Goal: Information Seeking & Learning: Learn about a topic

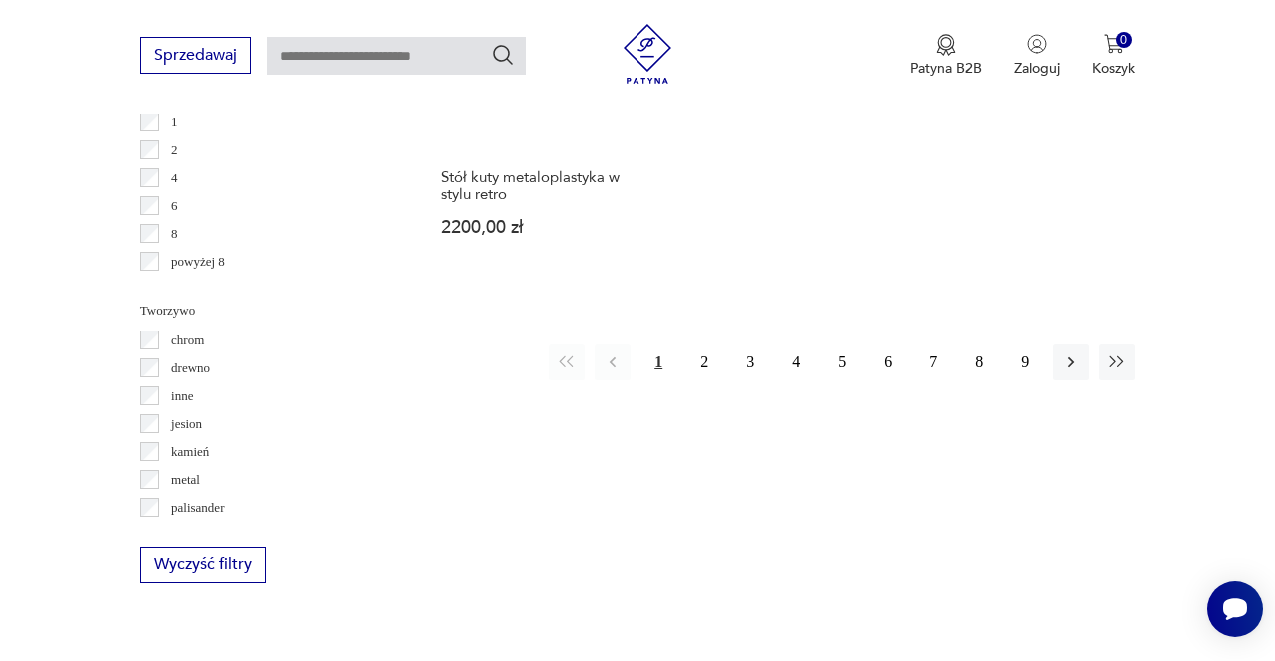
scroll to position [2955, 0]
click at [695, 352] on button "2" at bounding box center [704, 362] width 36 height 36
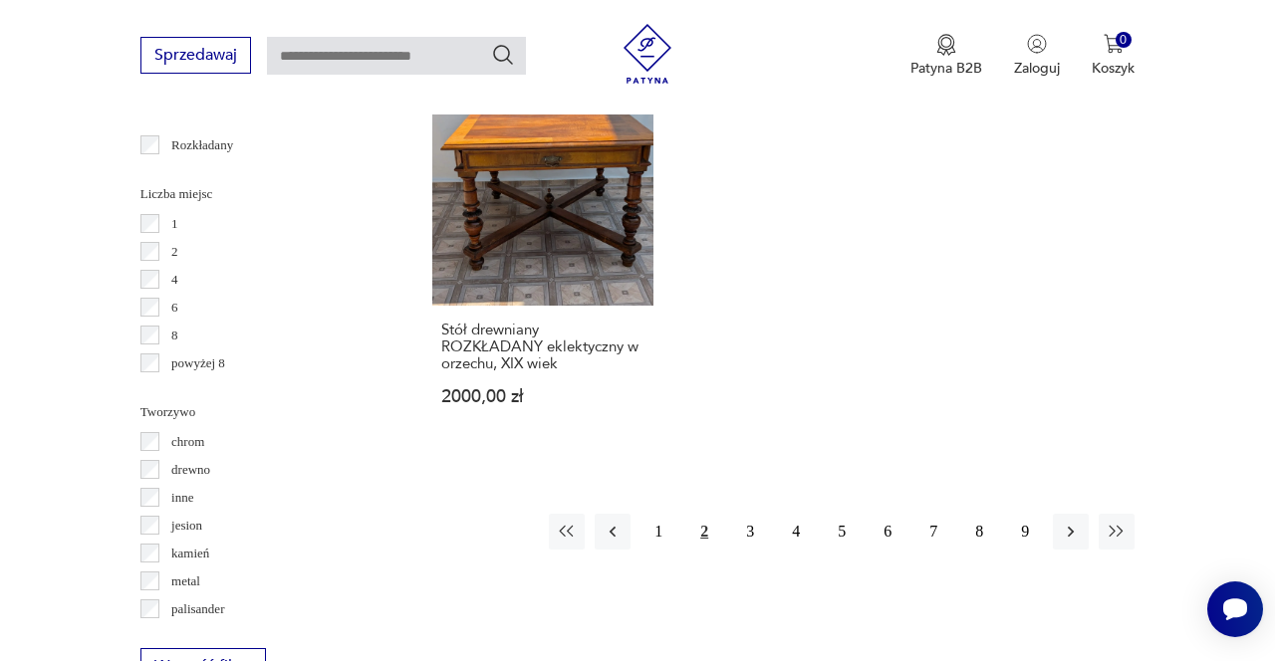
scroll to position [2882, 0]
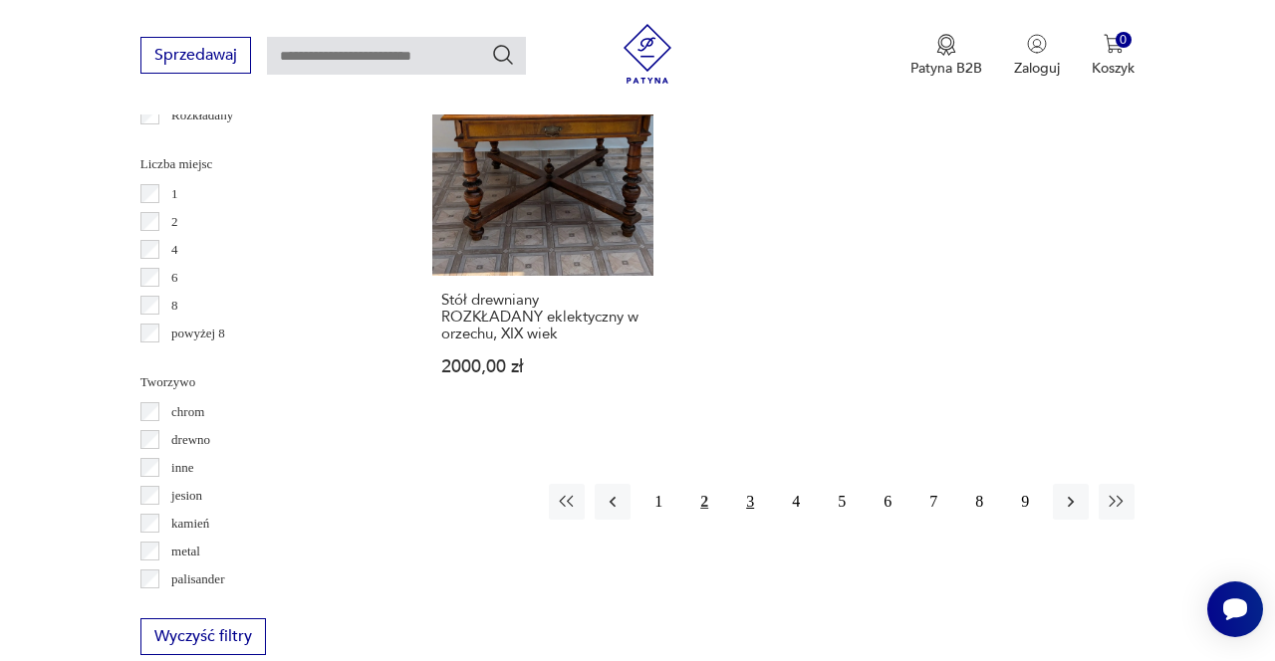
click at [754, 484] on button "3" at bounding box center [750, 502] width 36 height 36
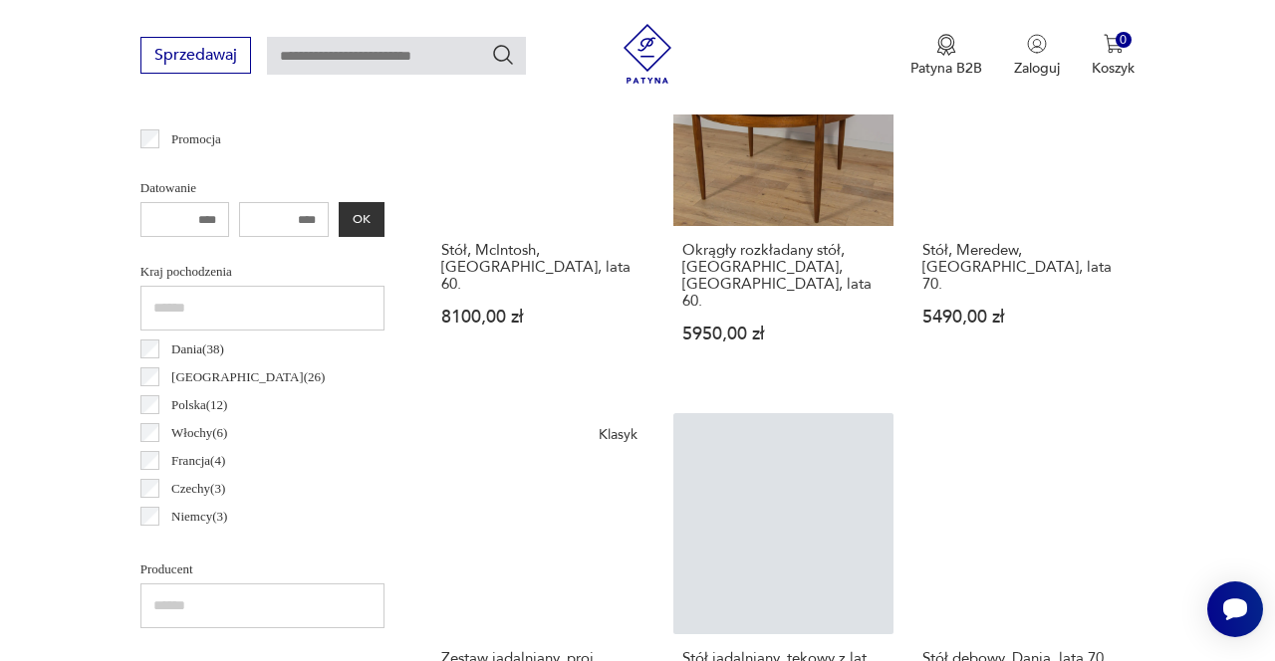
scroll to position [1012, 0]
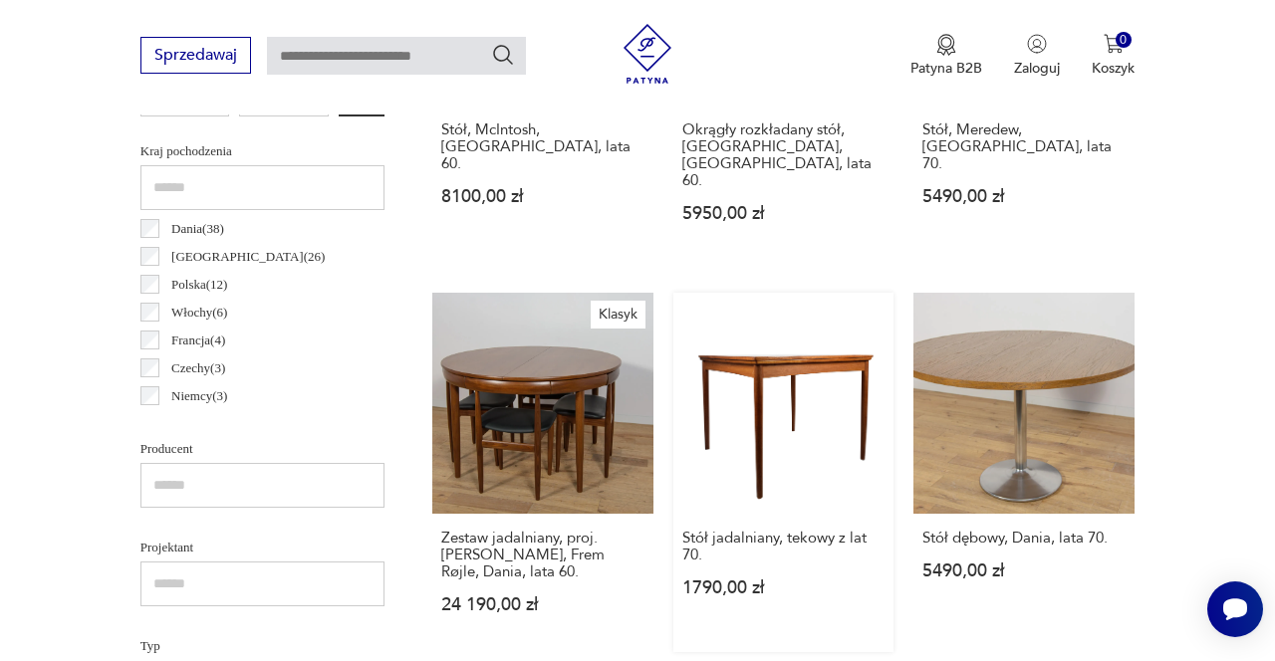
click at [756, 350] on link "Stół jadalniany, tekowy z lat 70. 1790,00 zł" at bounding box center [783, 472] width 221 height 359
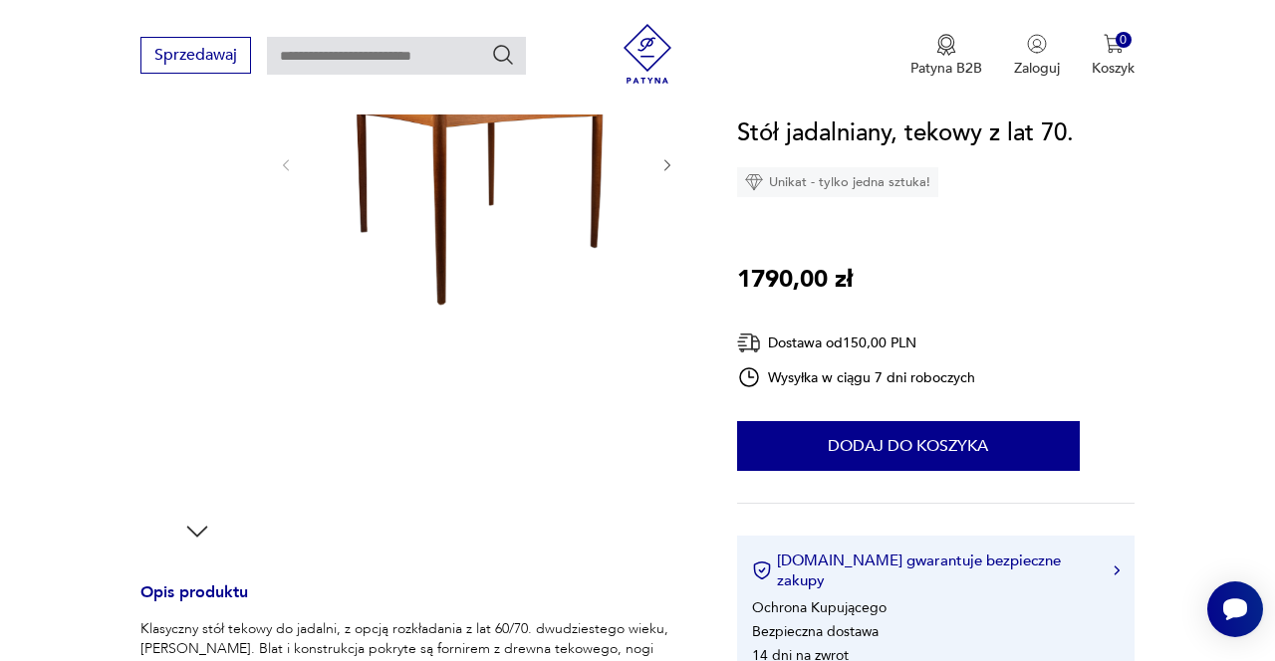
scroll to position [367, 0]
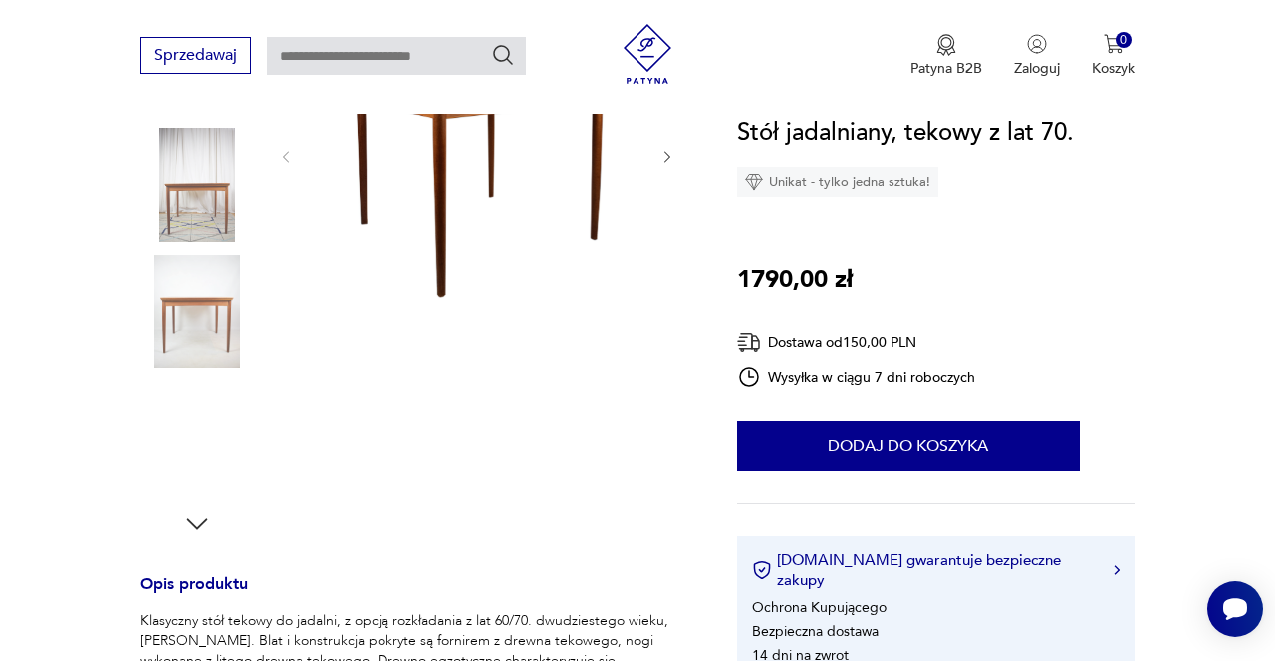
click at [199, 187] on img at bounding box center [197, 185] width 114 height 114
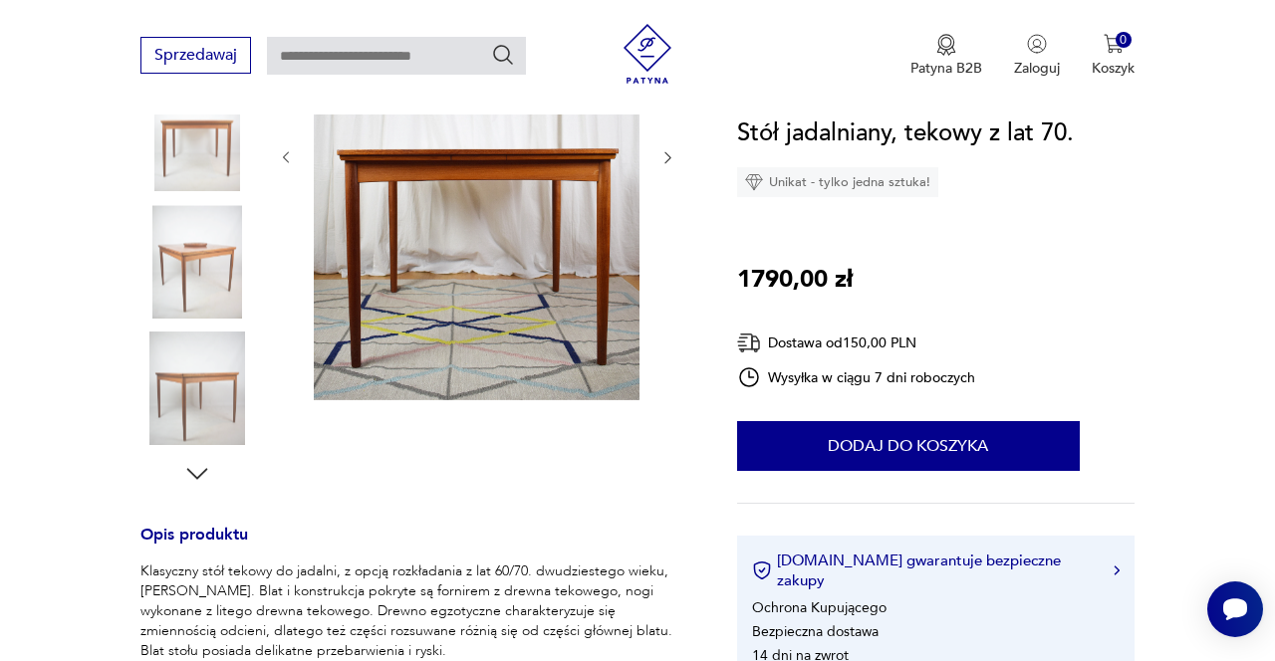
scroll to position [417, 0]
click at [197, 281] on img at bounding box center [197, 262] width 114 height 114
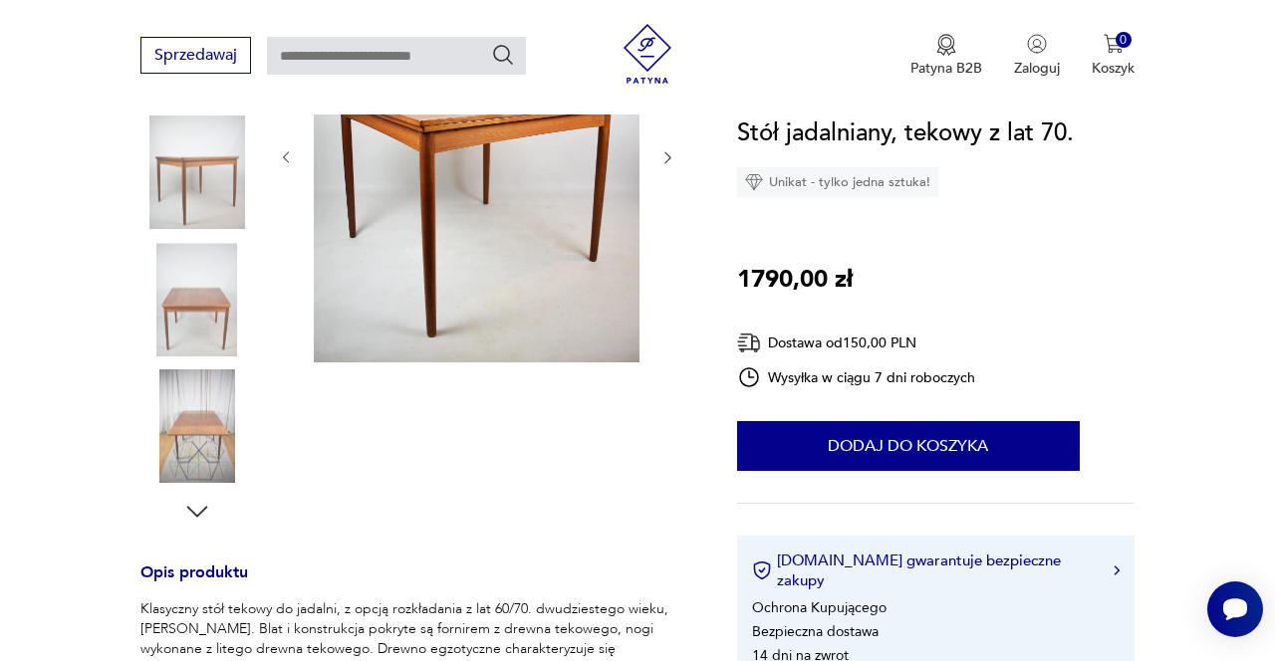
scroll to position [230, 0]
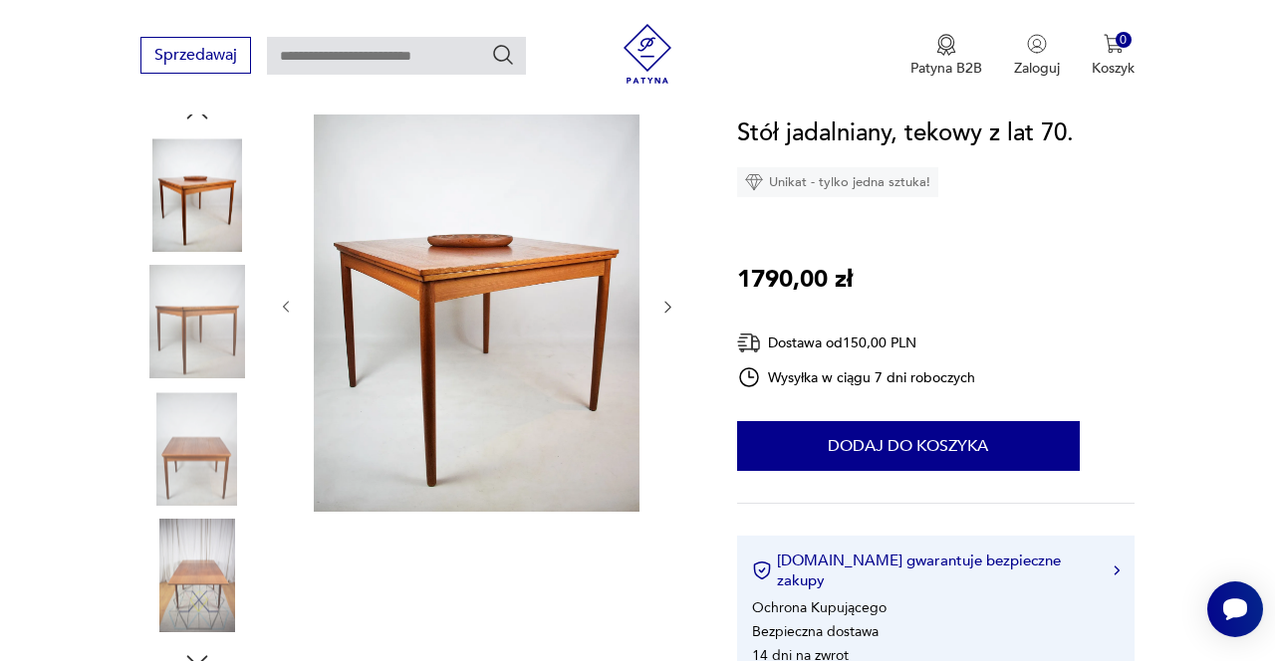
click at [668, 307] on icon "button" at bounding box center [667, 307] width 16 height 16
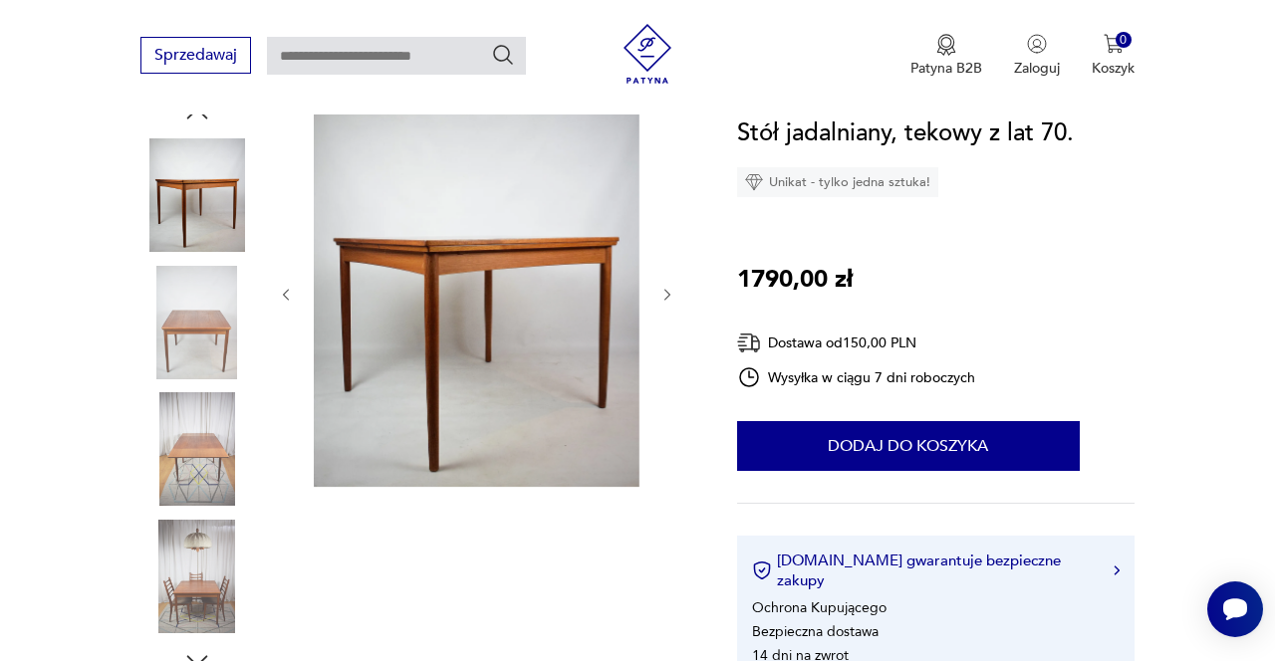
click at [669, 293] on icon "button" at bounding box center [668, 294] width 6 height 11
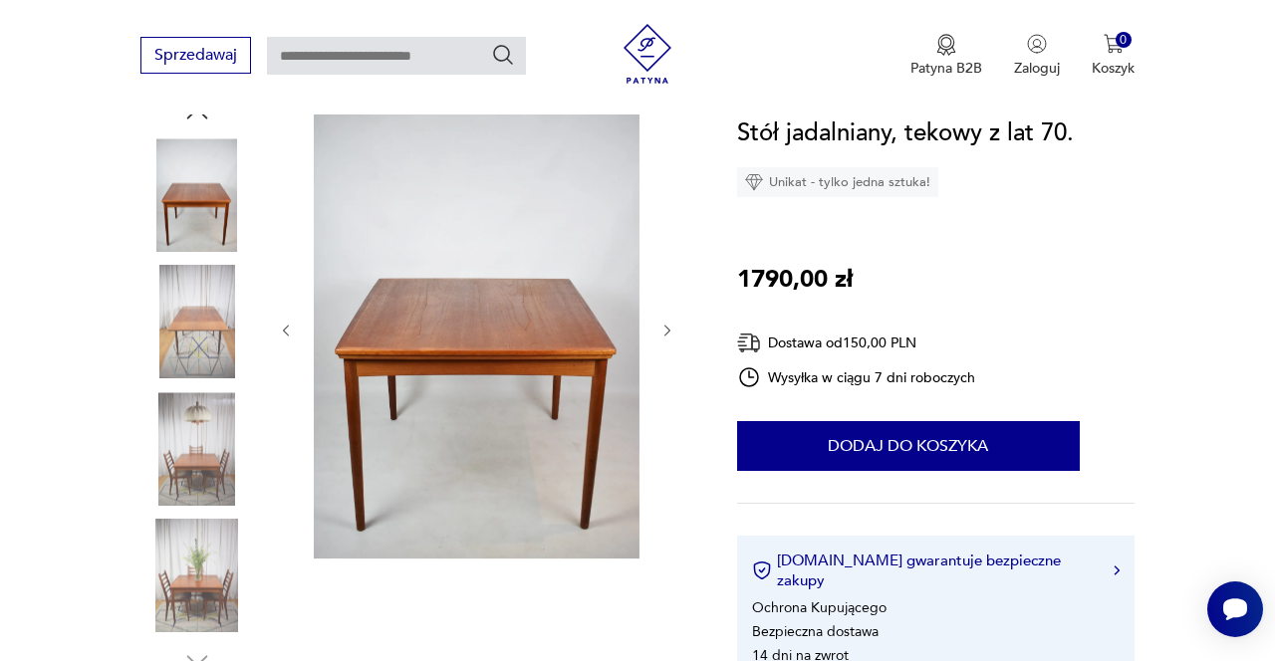
click at [668, 329] on icon "button" at bounding box center [667, 331] width 16 height 16
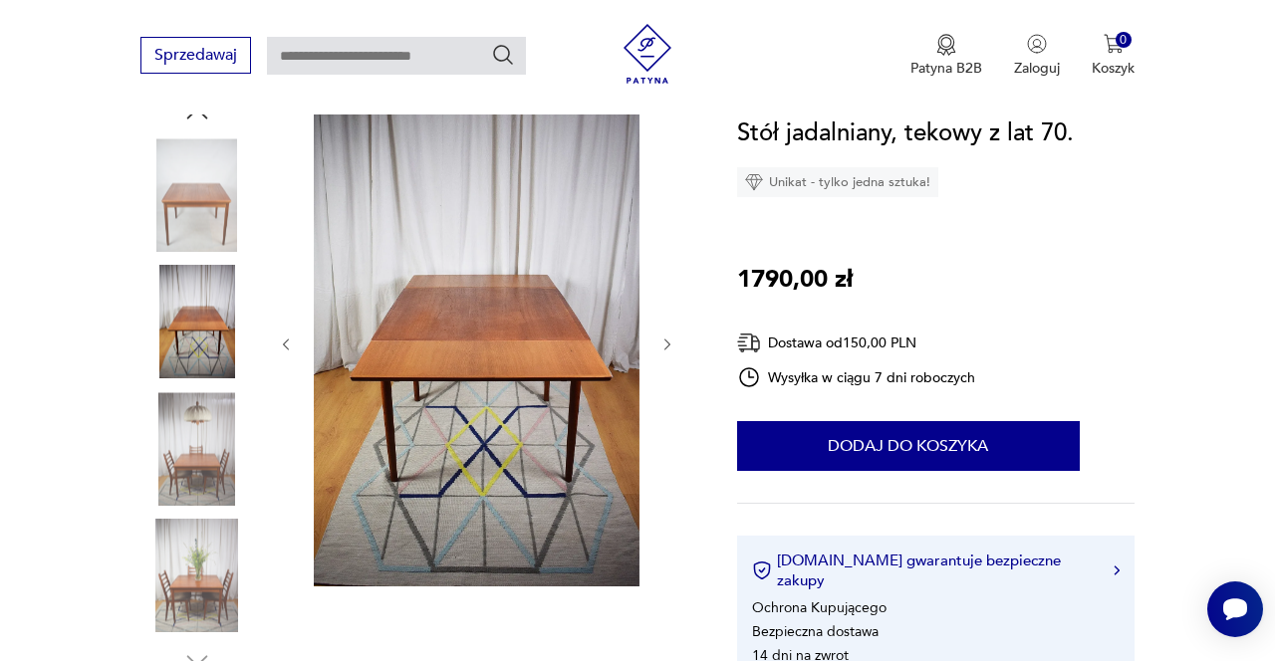
click at [668, 329] on div at bounding box center [477, 345] width 398 height 492
click at [195, 453] on img at bounding box center [197, 449] width 114 height 114
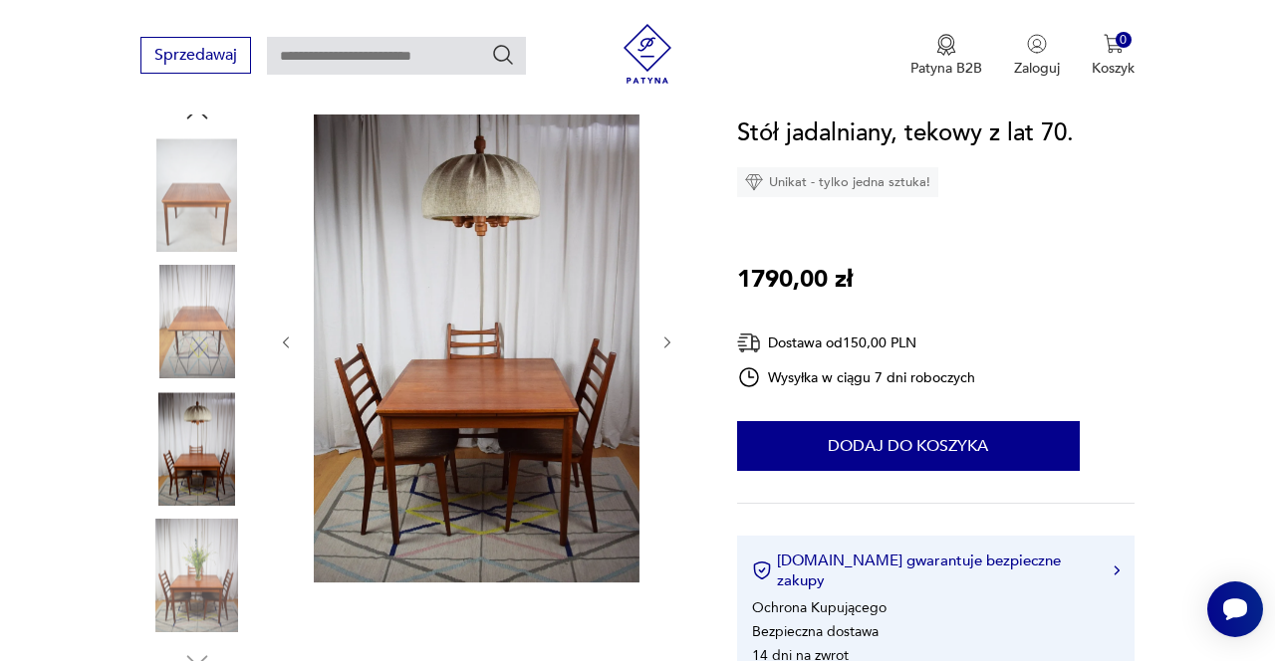
click at [208, 571] on img at bounding box center [197, 577] width 114 height 114
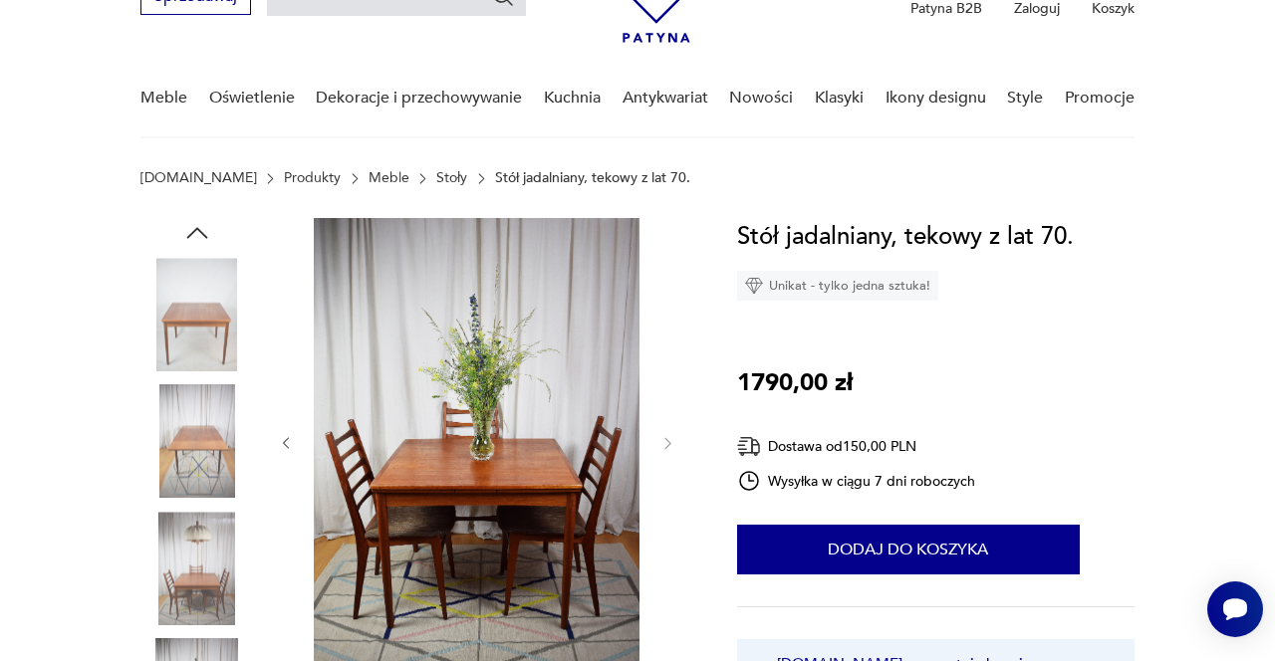
scroll to position [107, 0]
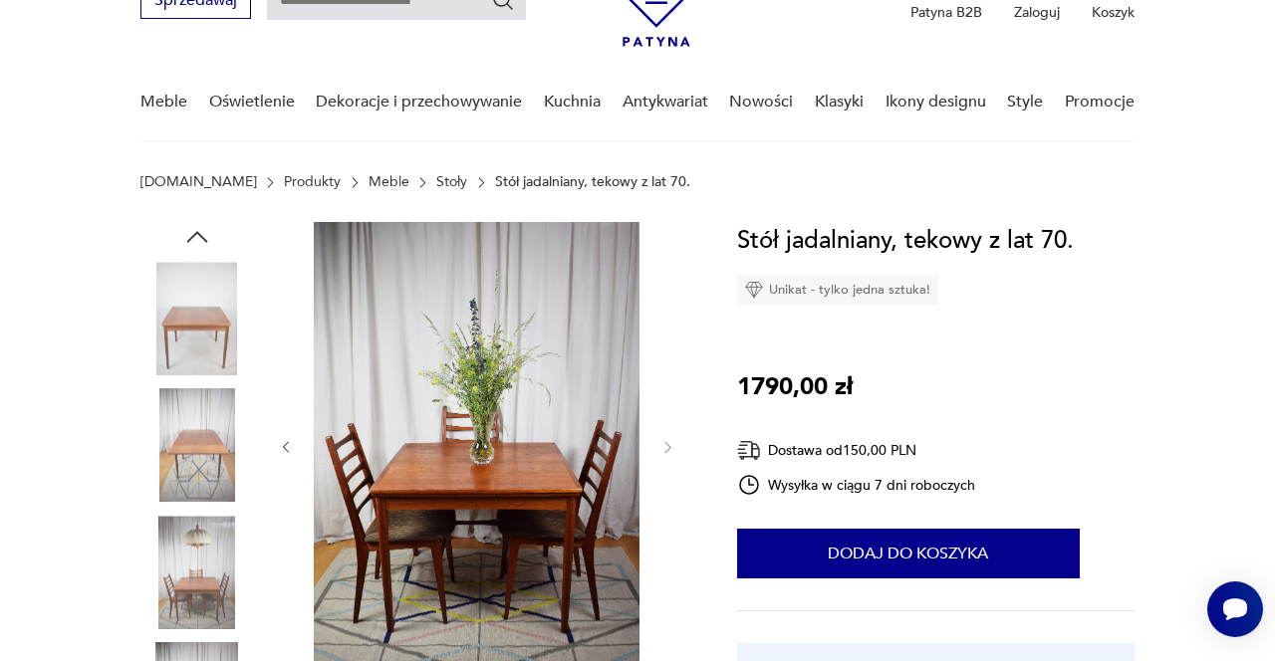
click at [187, 340] on img at bounding box center [197, 319] width 114 height 114
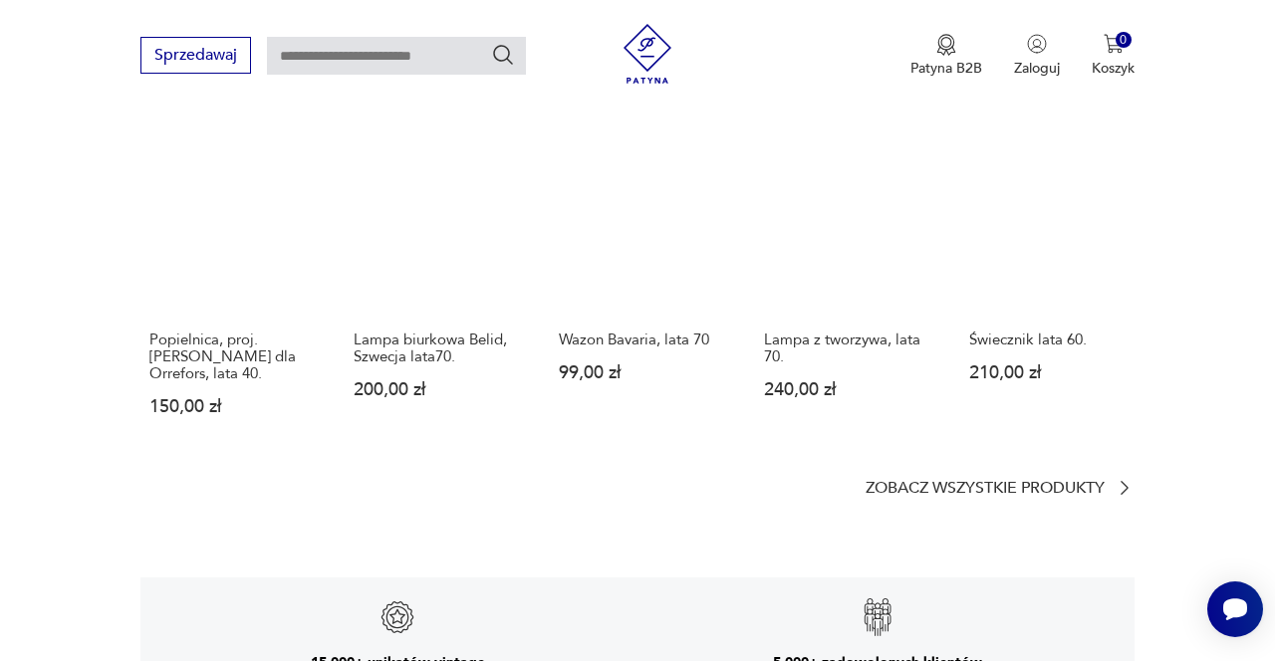
scroll to position [0, 0]
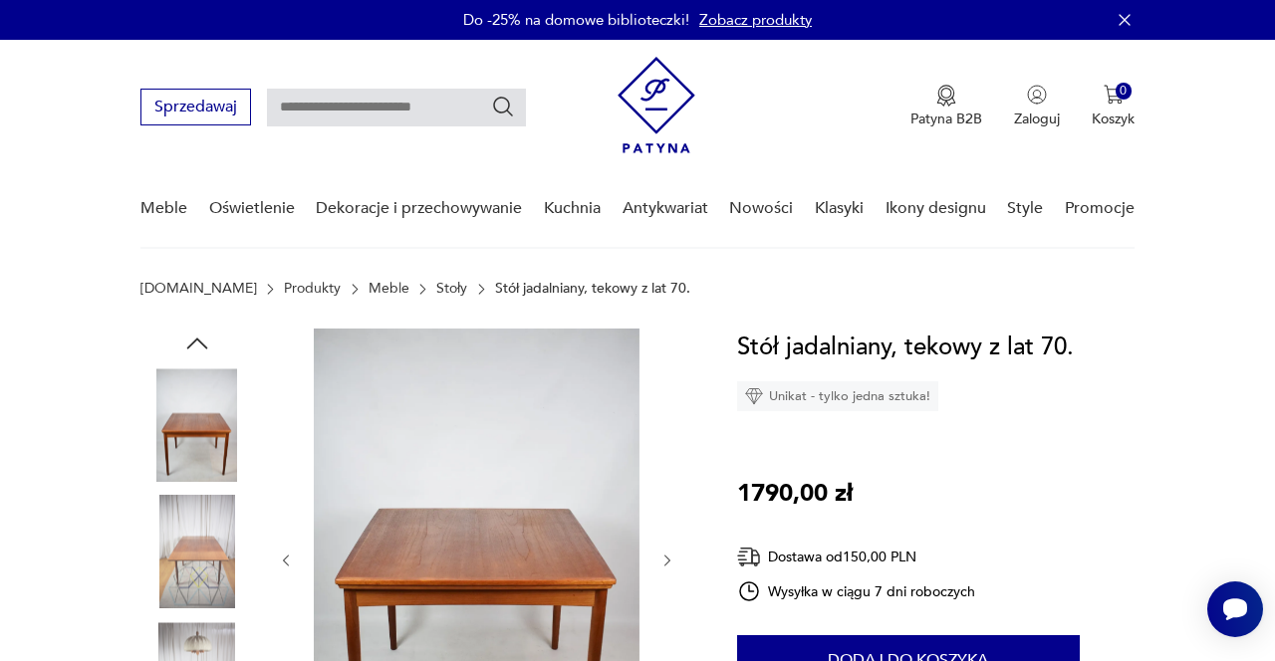
click at [320, 106] on input "text" at bounding box center [396, 108] width 259 height 38
type input "**********"
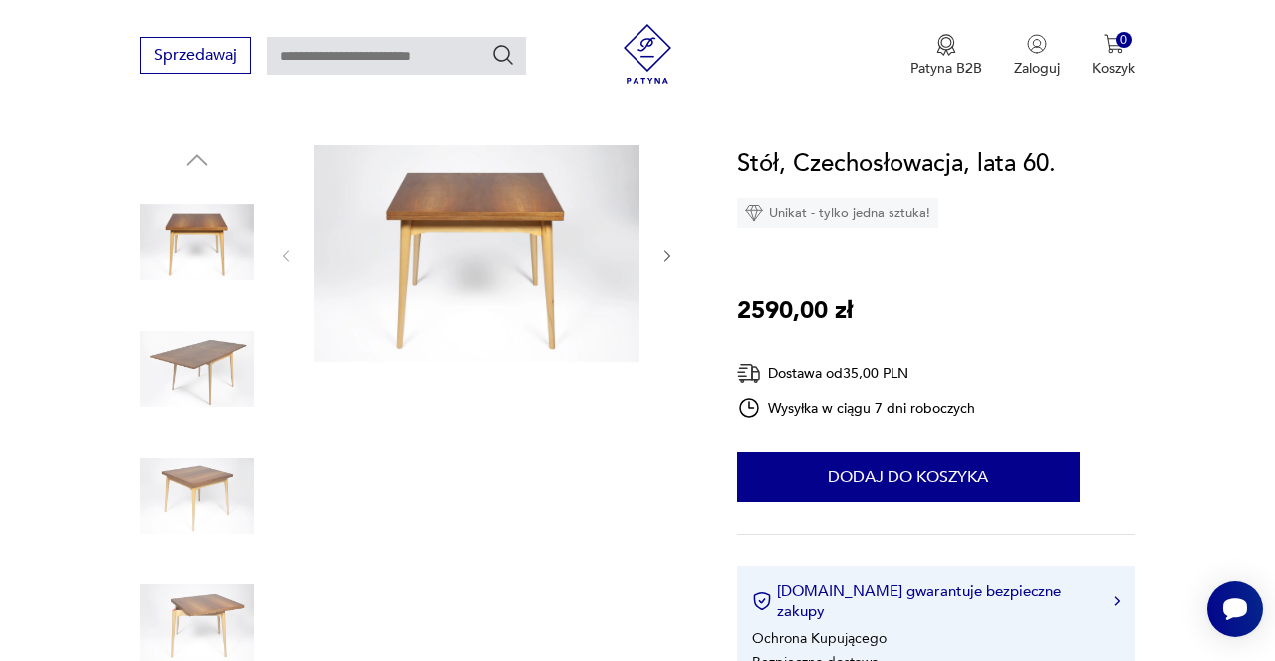
click at [193, 506] on img at bounding box center [197, 496] width 114 height 114
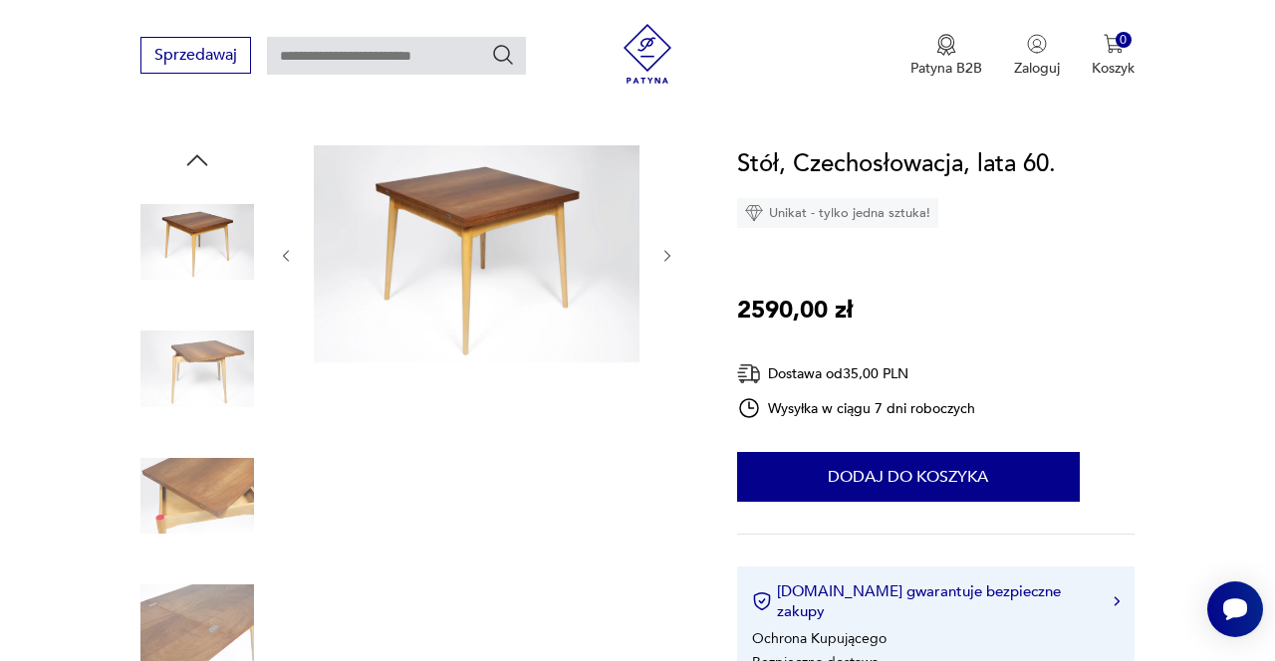
click at [199, 603] on img at bounding box center [197, 624] width 114 height 114
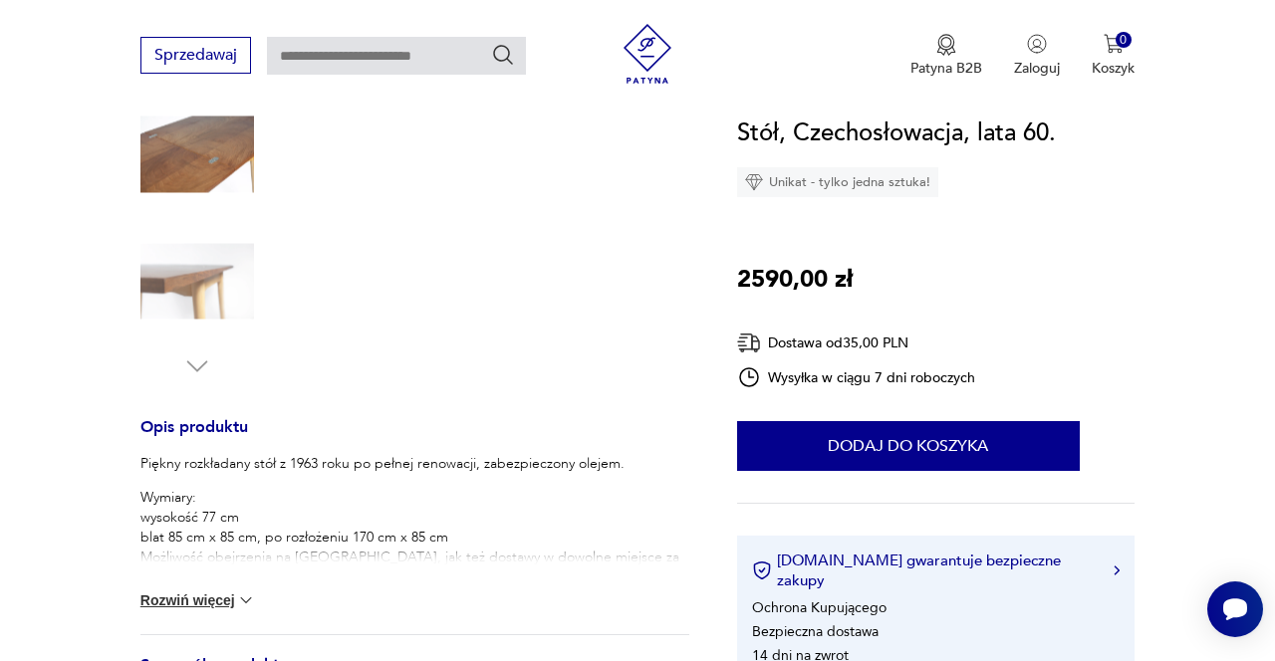
scroll to position [529, 0]
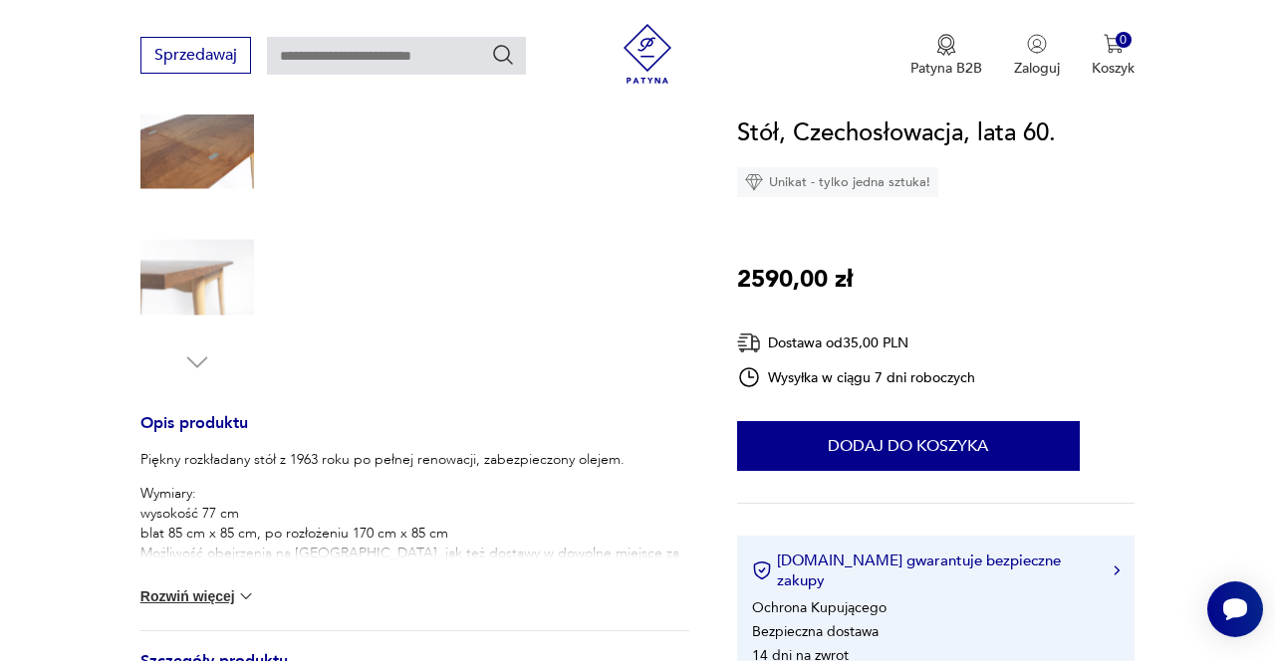
click at [182, 289] on img at bounding box center [197, 278] width 114 height 114
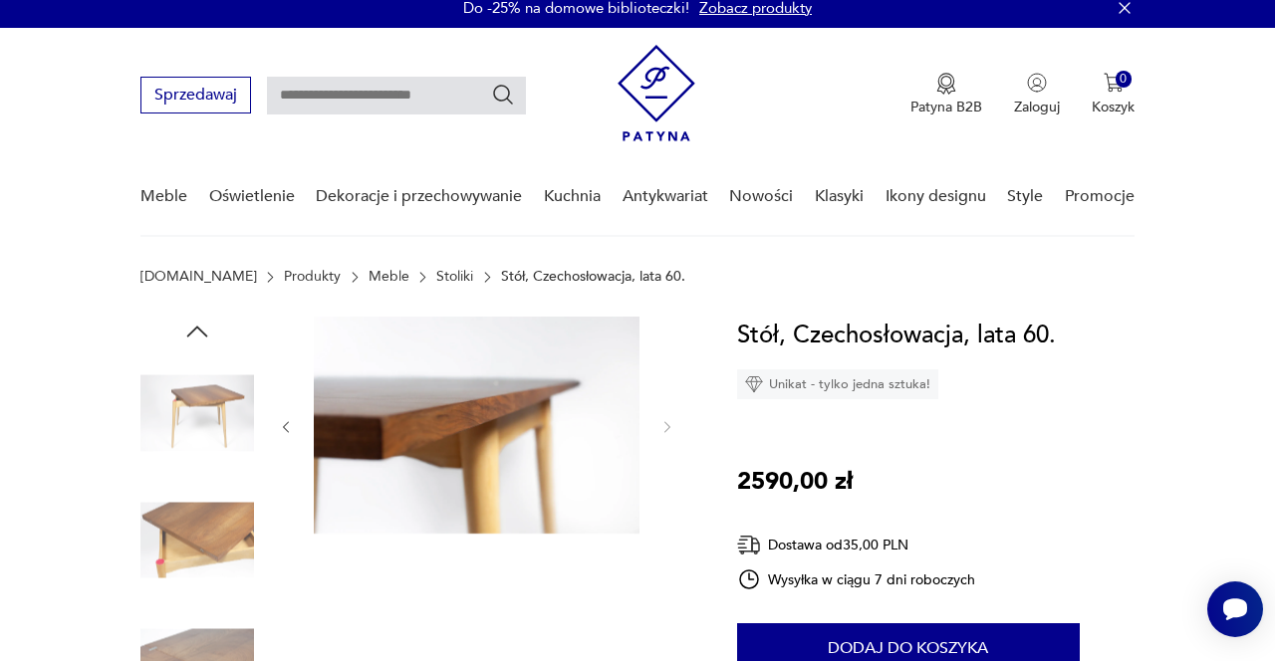
scroll to position [10, 0]
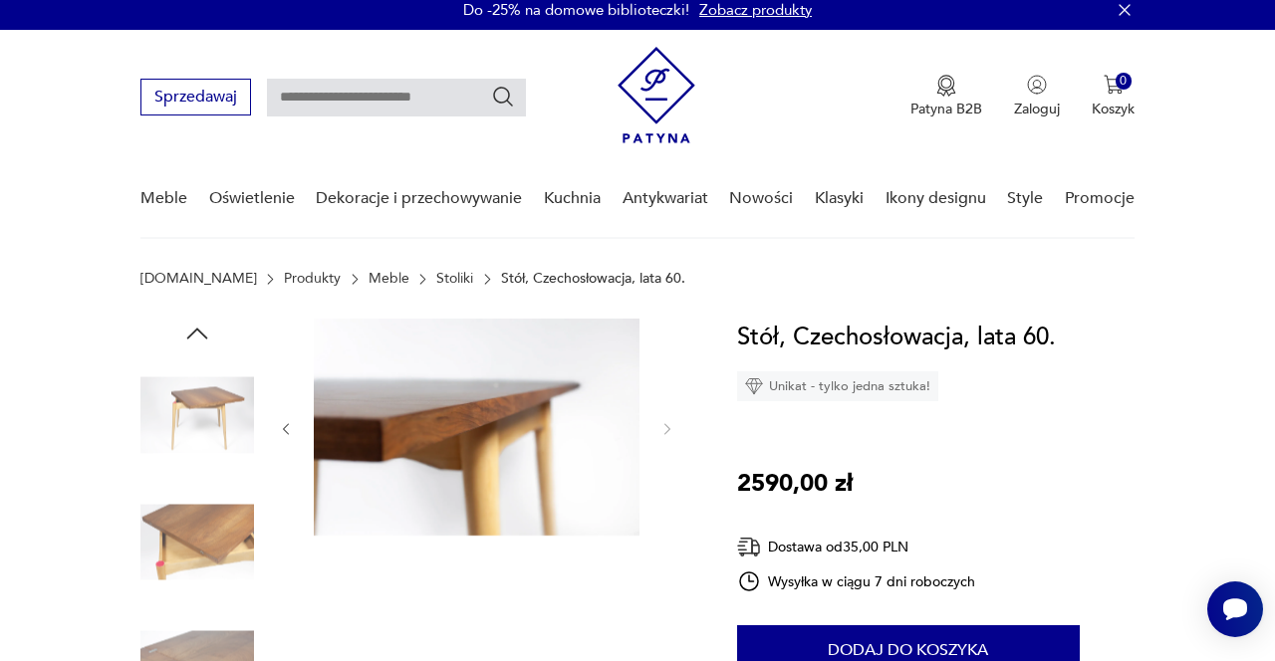
click at [223, 421] on img at bounding box center [197, 415] width 114 height 114
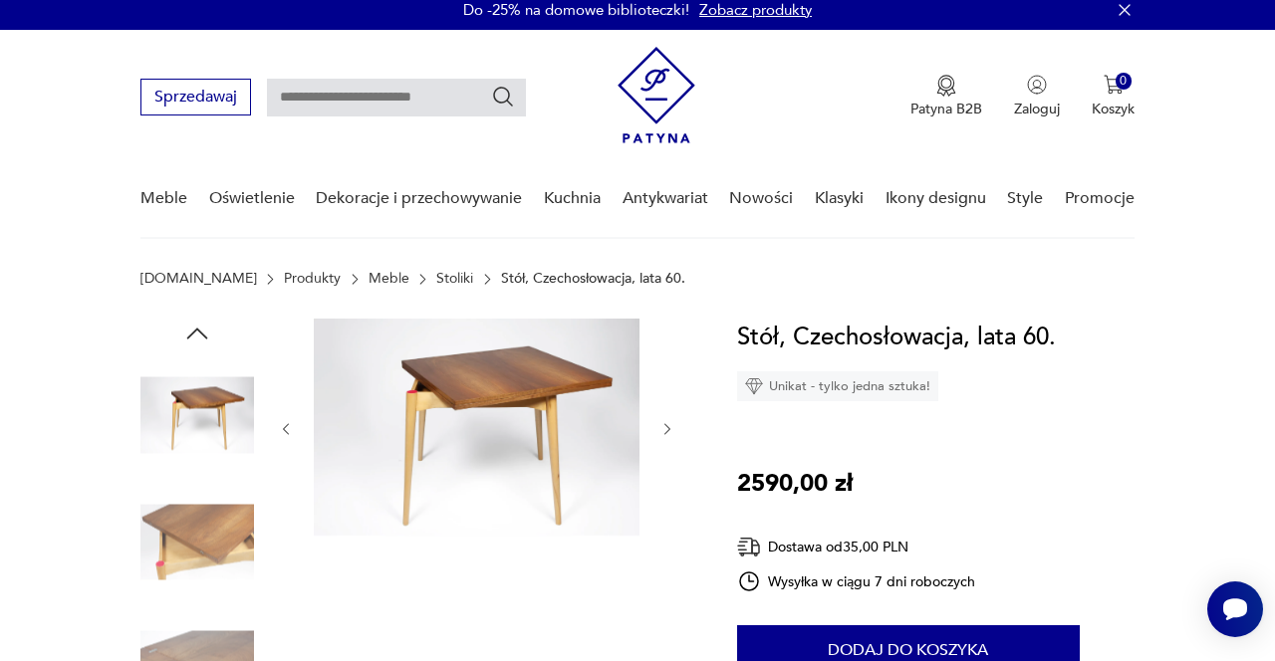
click at [550, 416] on img at bounding box center [477, 427] width 326 height 217
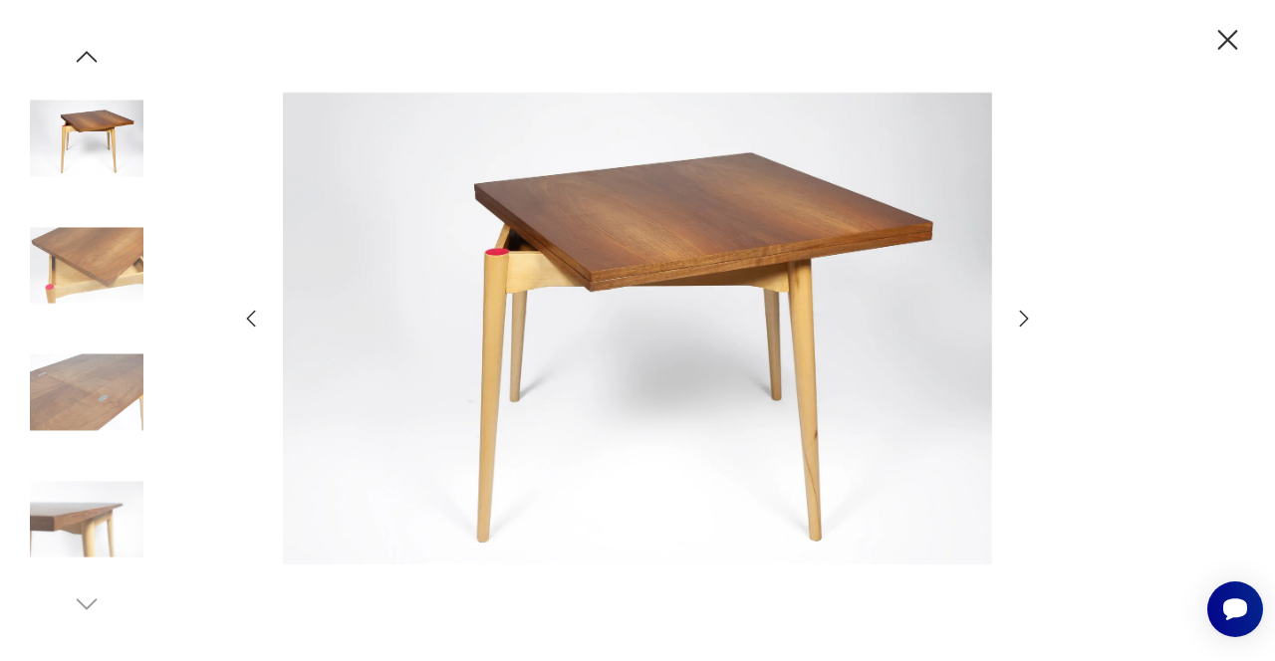
click at [1025, 316] on icon "button" at bounding box center [1024, 319] width 9 height 16
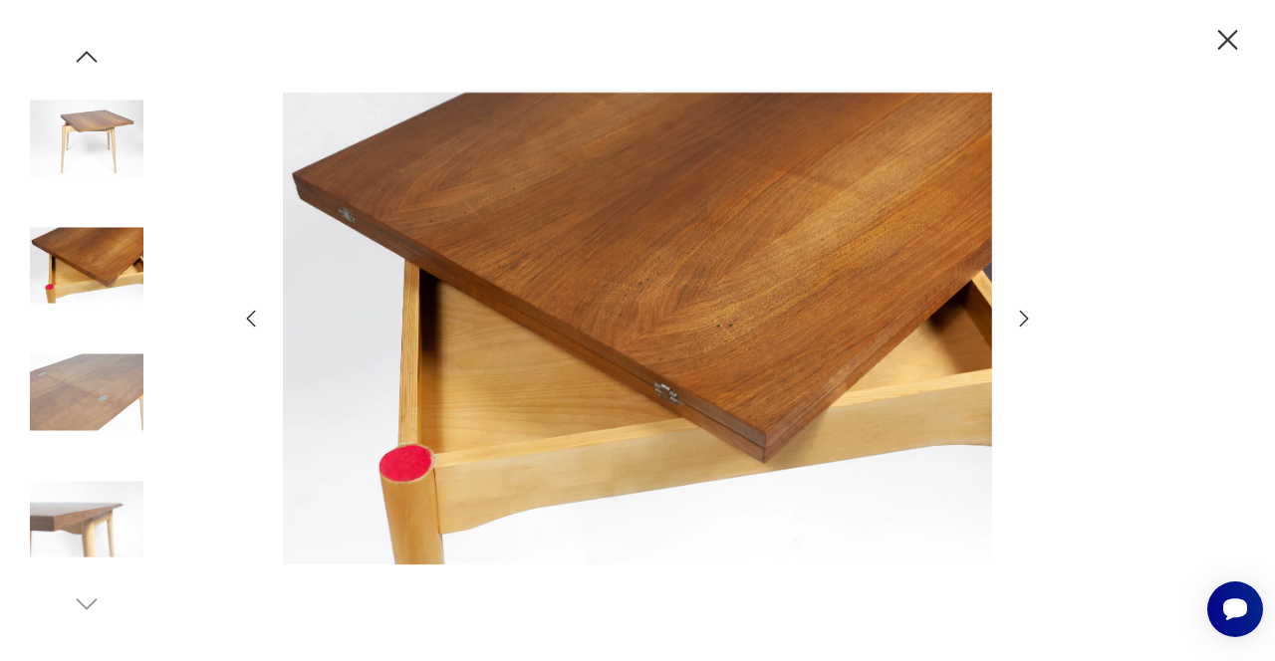
click at [1029, 314] on icon "button" at bounding box center [1024, 319] width 24 height 24
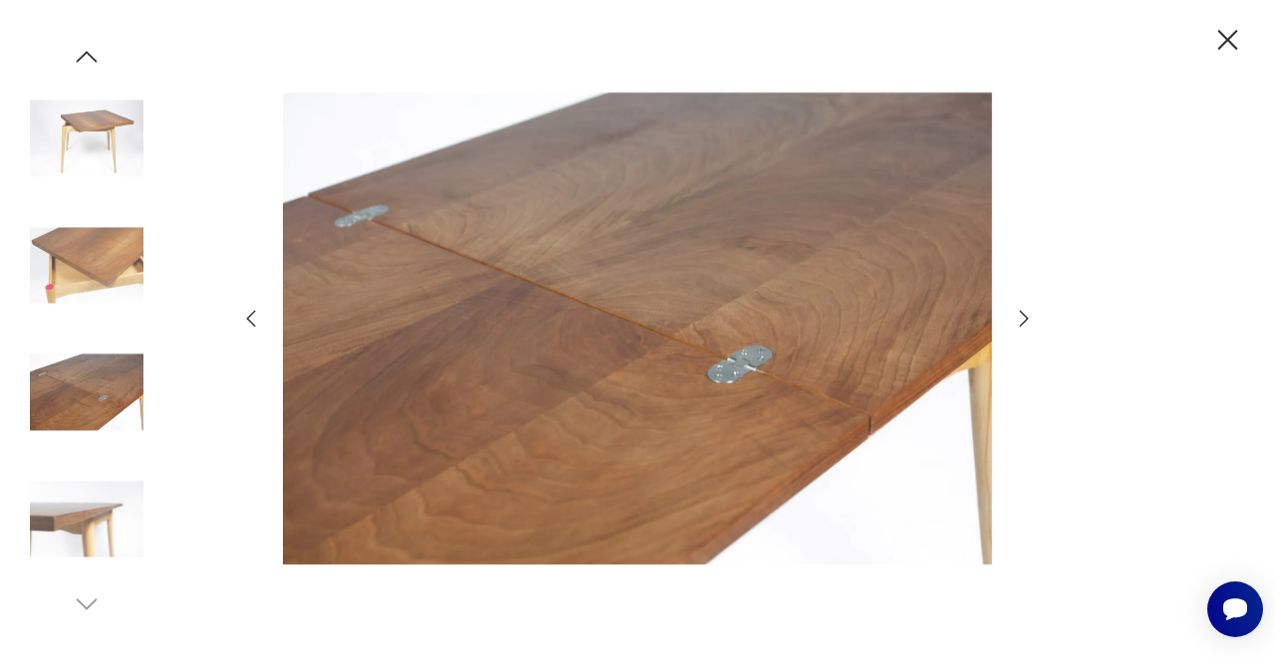
click at [1029, 314] on icon "button" at bounding box center [1024, 319] width 24 height 24
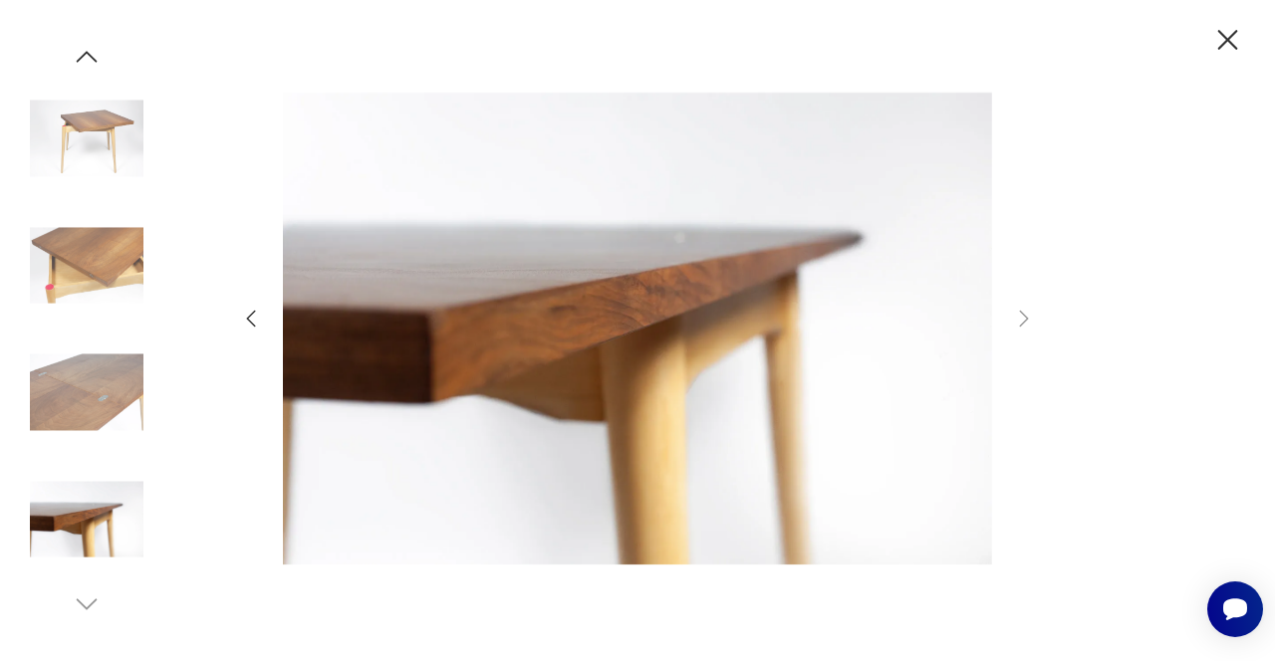
click at [82, 522] on img at bounding box center [87, 520] width 114 height 114
click at [80, 272] on img at bounding box center [87, 266] width 114 height 114
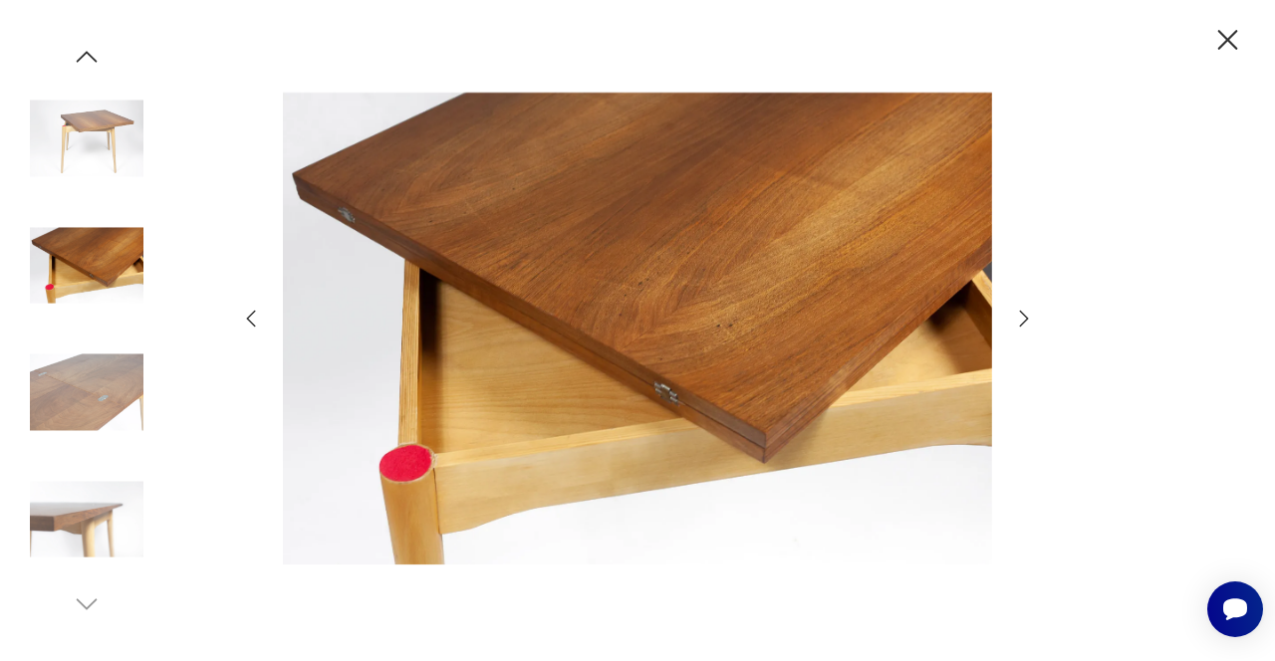
click at [95, 170] on img at bounding box center [87, 139] width 114 height 114
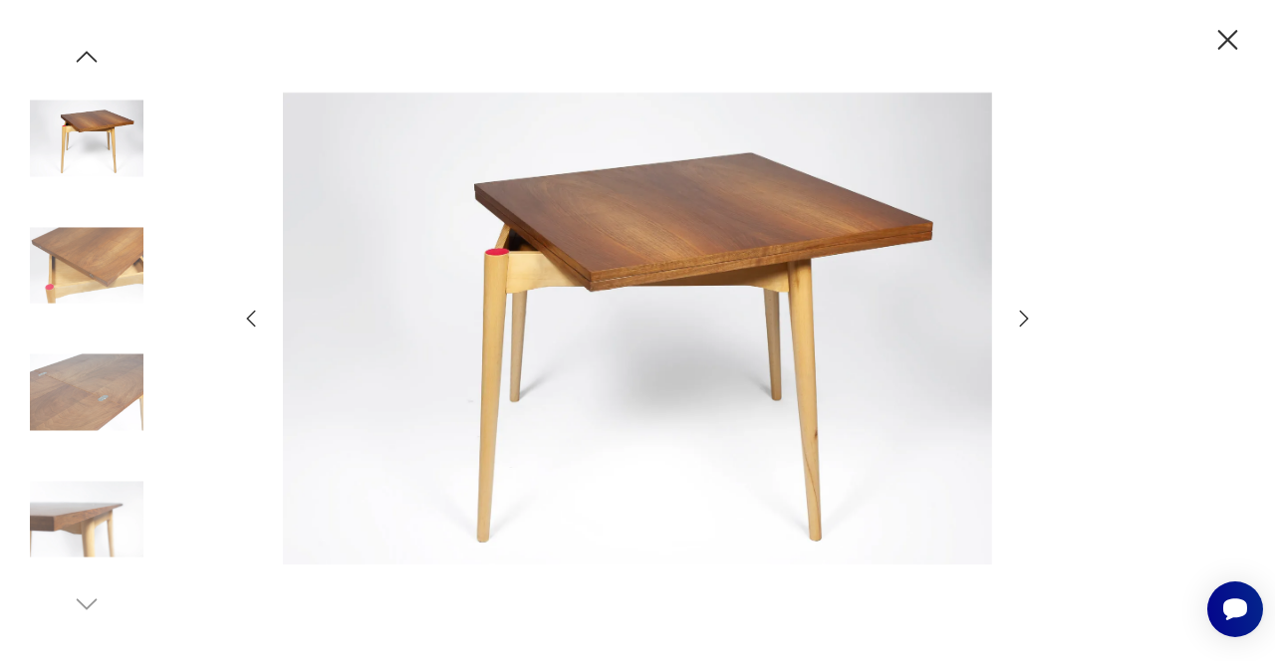
click at [99, 529] on img at bounding box center [87, 520] width 114 height 114
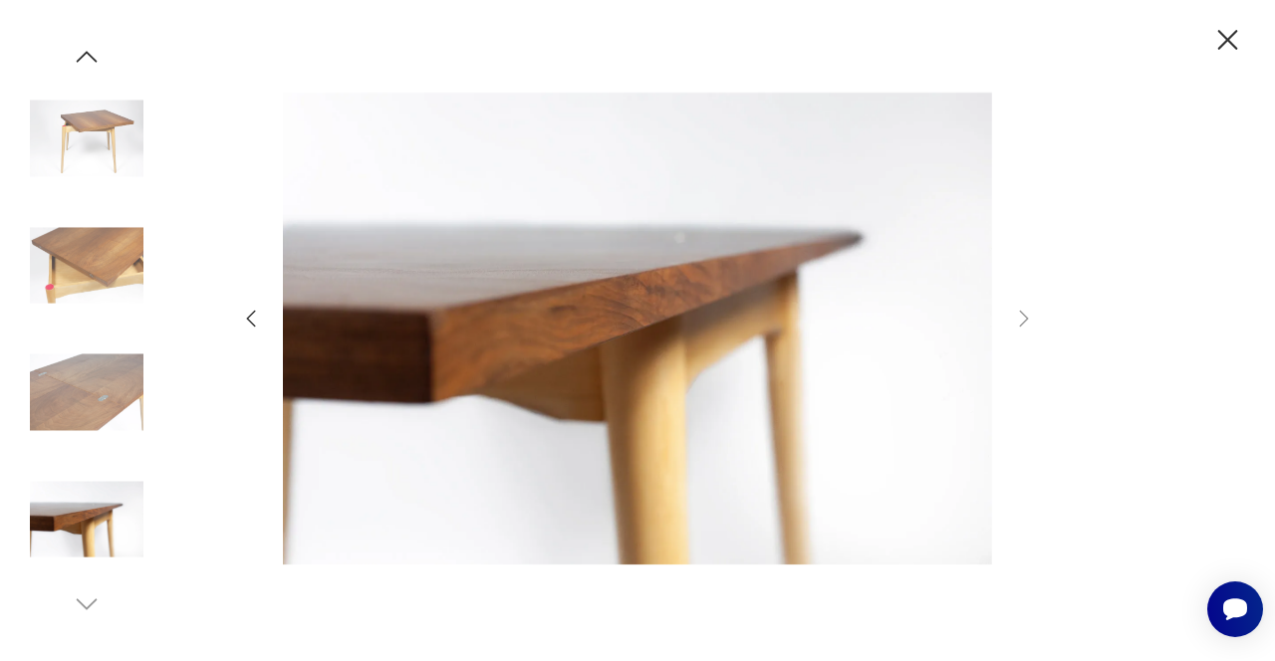
click at [93, 141] on img at bounding box center [87, 139] width 114 height 114
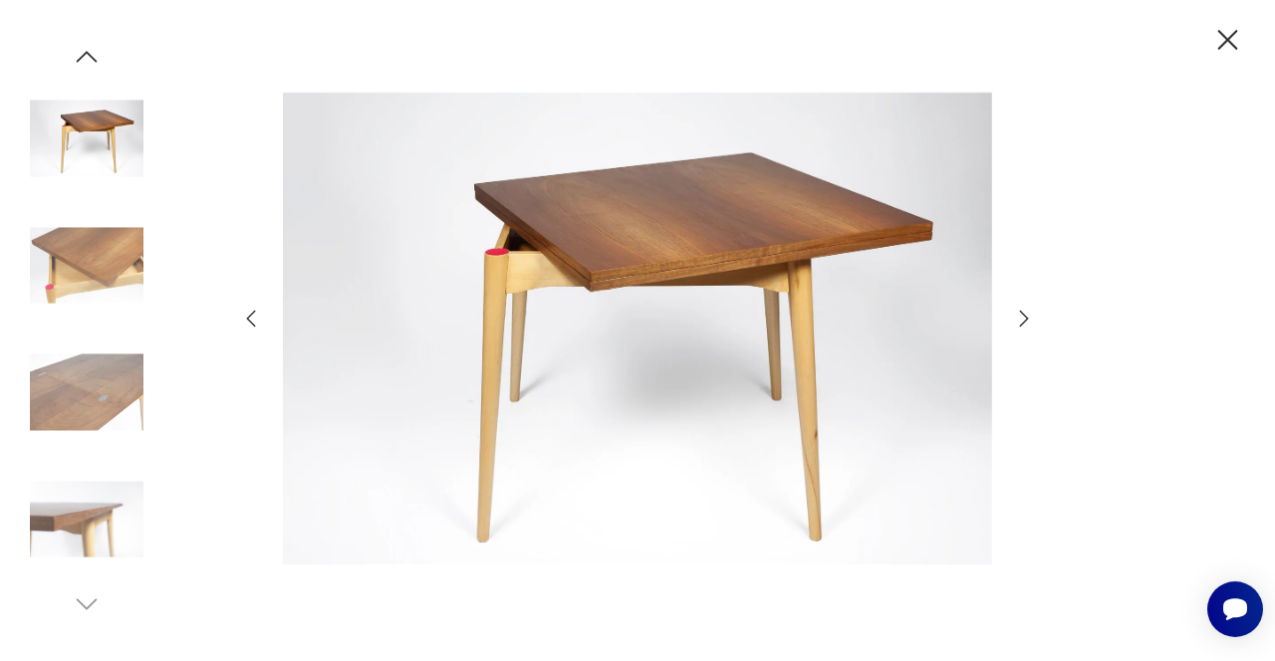
click at [1230, 37] on icon "button" at bounding box center [1228, 40] width 20 height 20
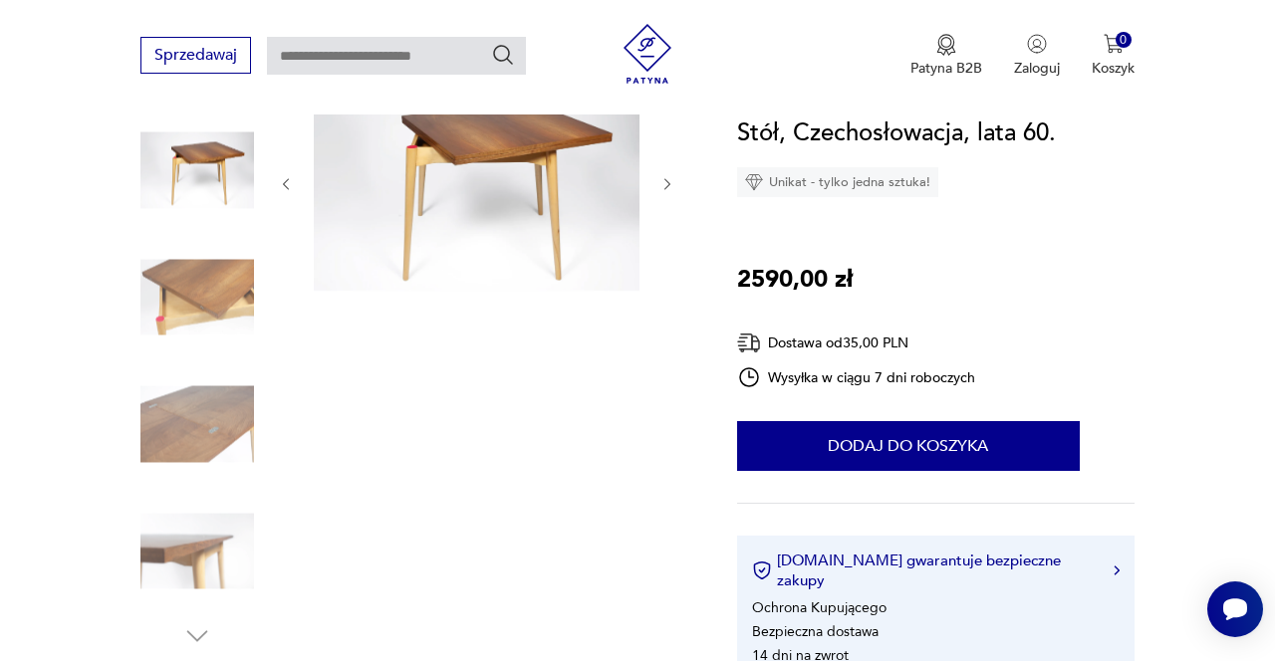
scroll to position [256, 0]
click at [210, 437] on img at bounding box center [197, 423] width 114 height 114
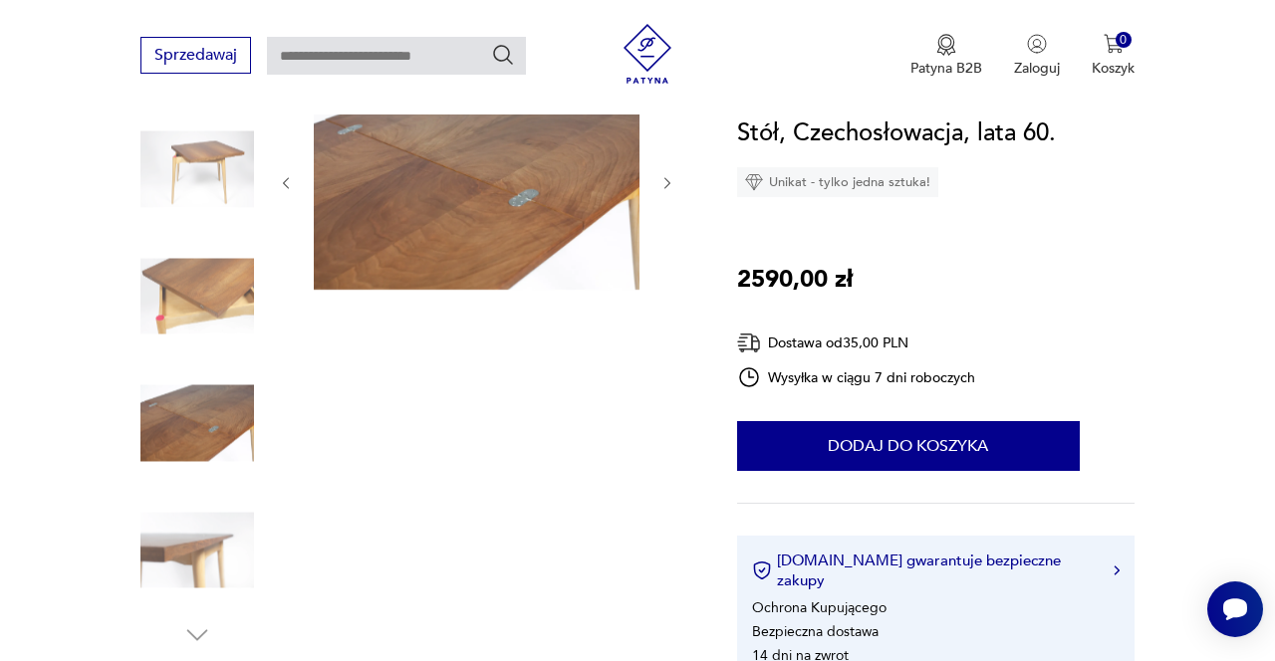
scroll to position [0, 0]
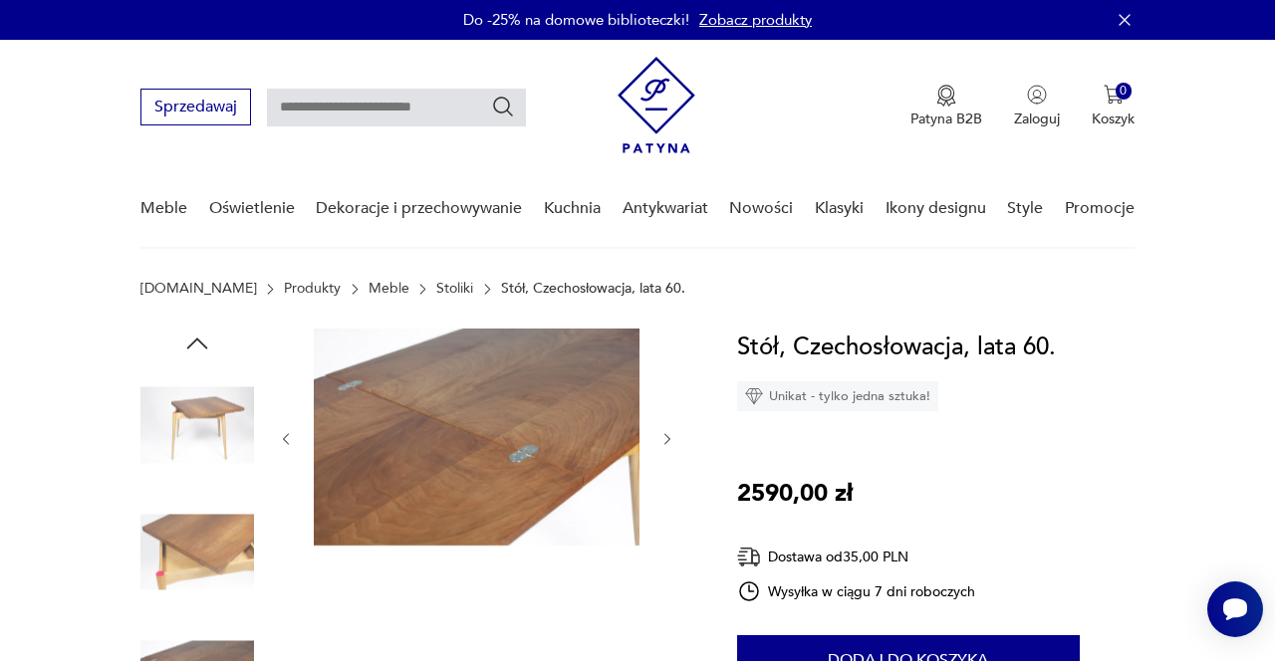
click at [488, 420] on img at bounding box center [477, 437] width 326 height 217
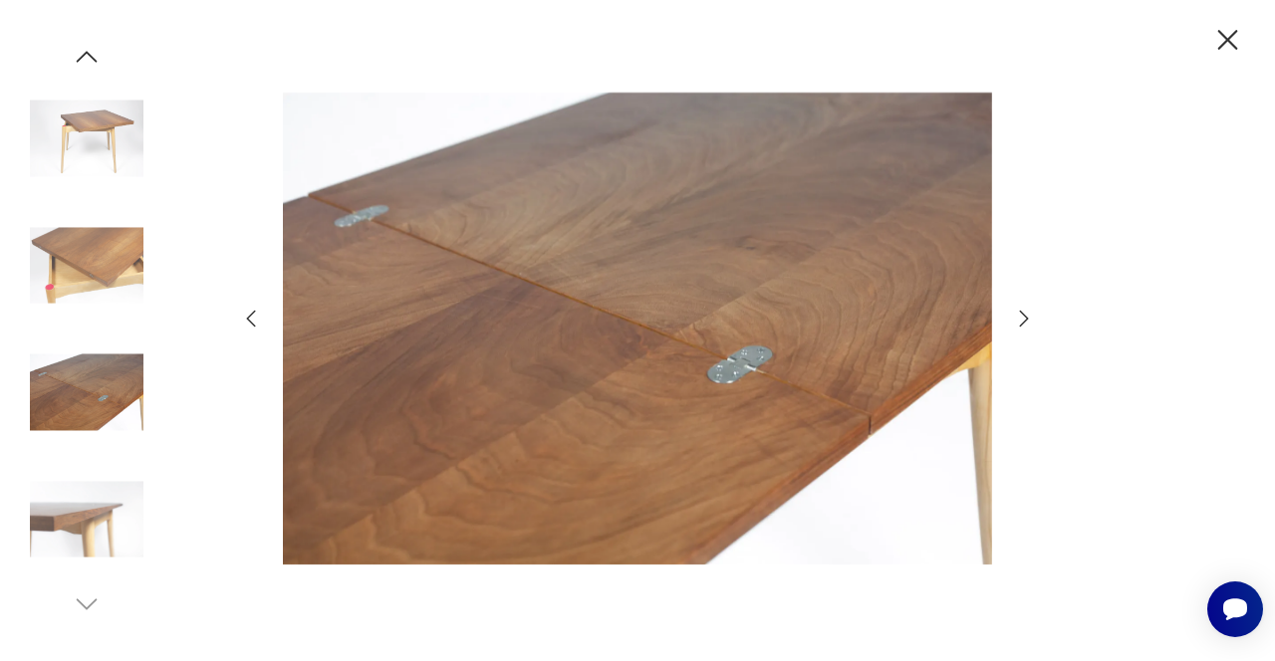
click at [83, 514] on img at bounding box center [87, 520] width 114 height 114
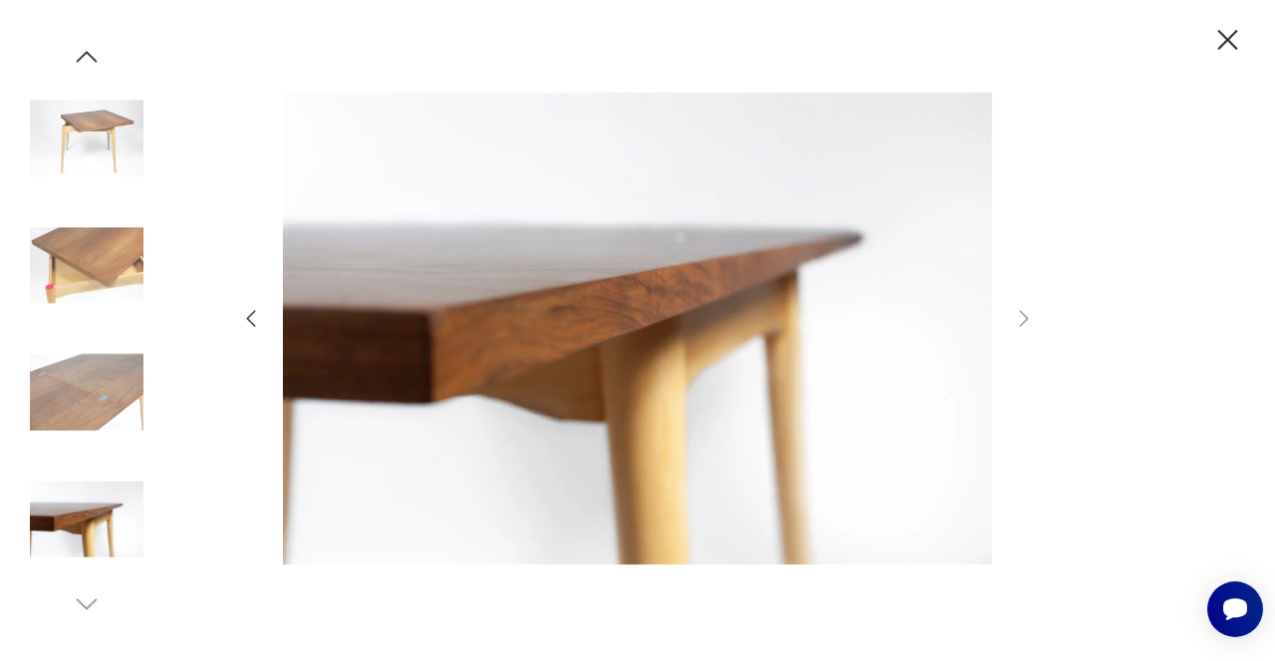
click at [96, 146] on img at bounding box center [87, 139] width 114 height 114
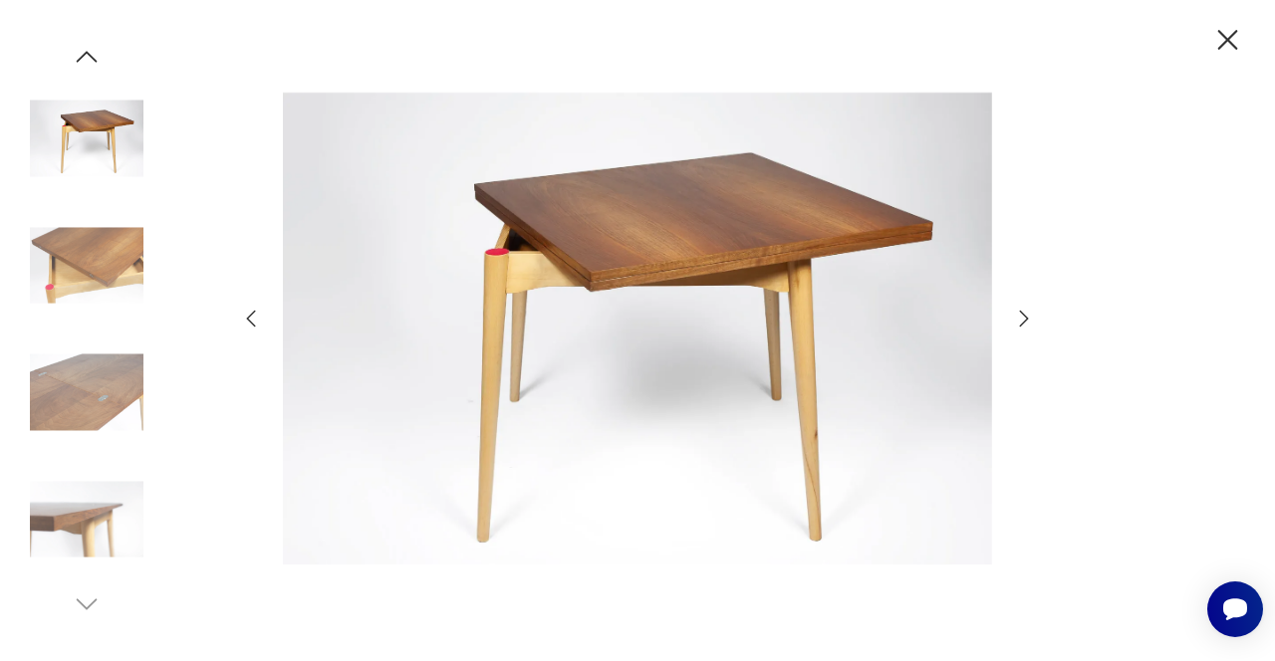
click at [1229, 37] on icon "button" at bounding box center [1227, 40] width 35 height 35
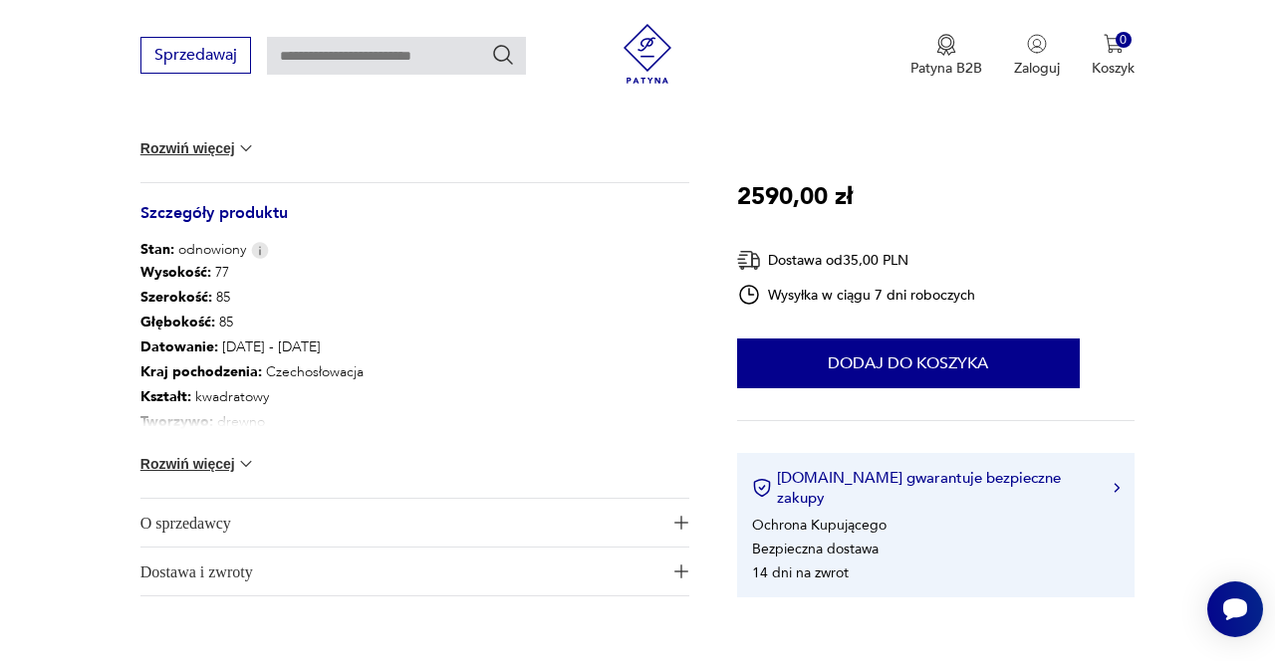
scroll to position [979, 0]
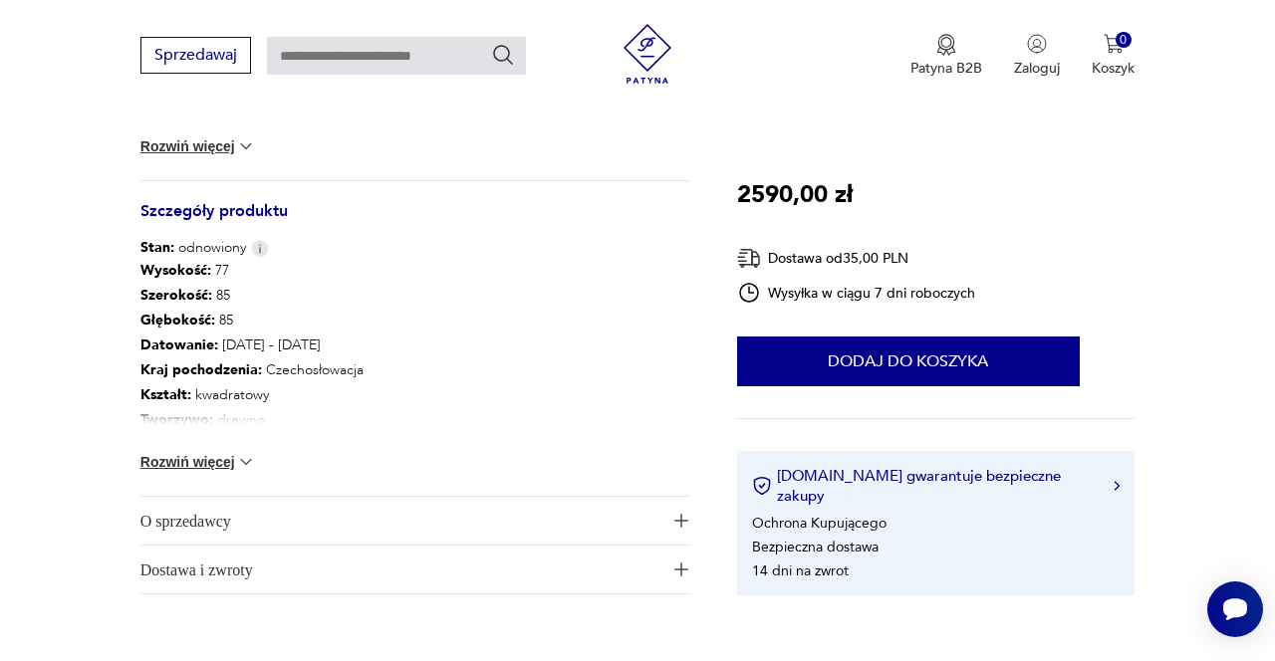
click at [204, 527] on span "O sprzedawcy" at bounding box center [401, 521] width 522 height 48
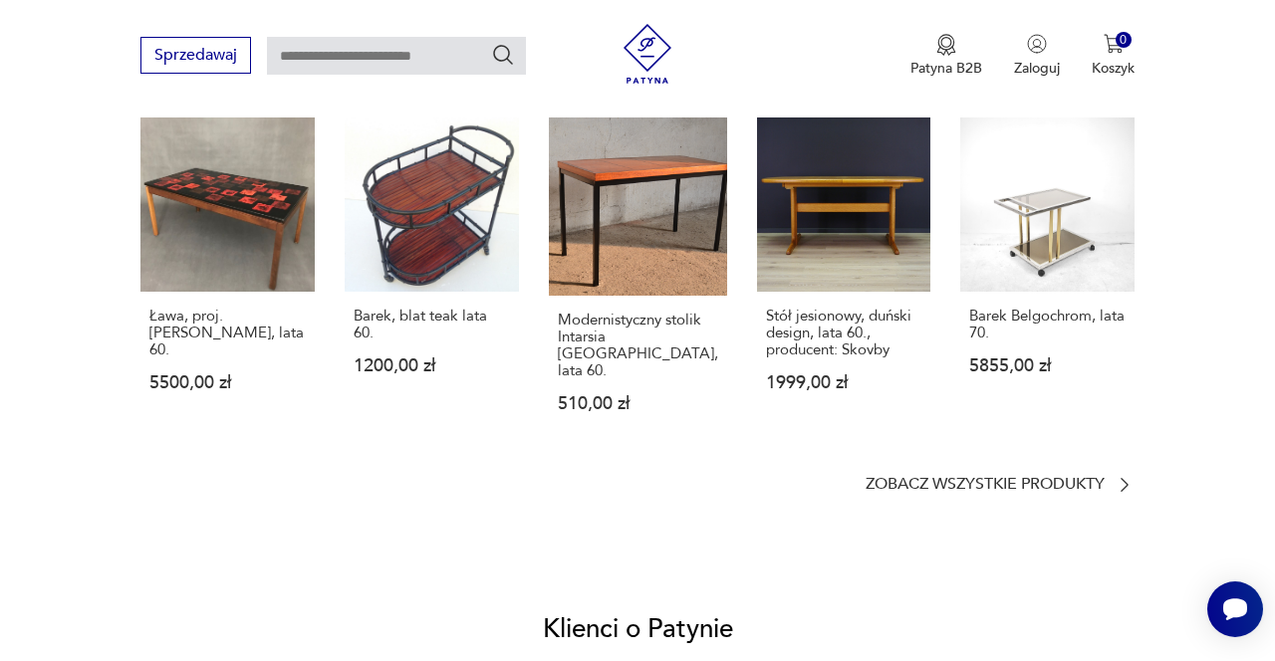
scroll to position [1414, 0]
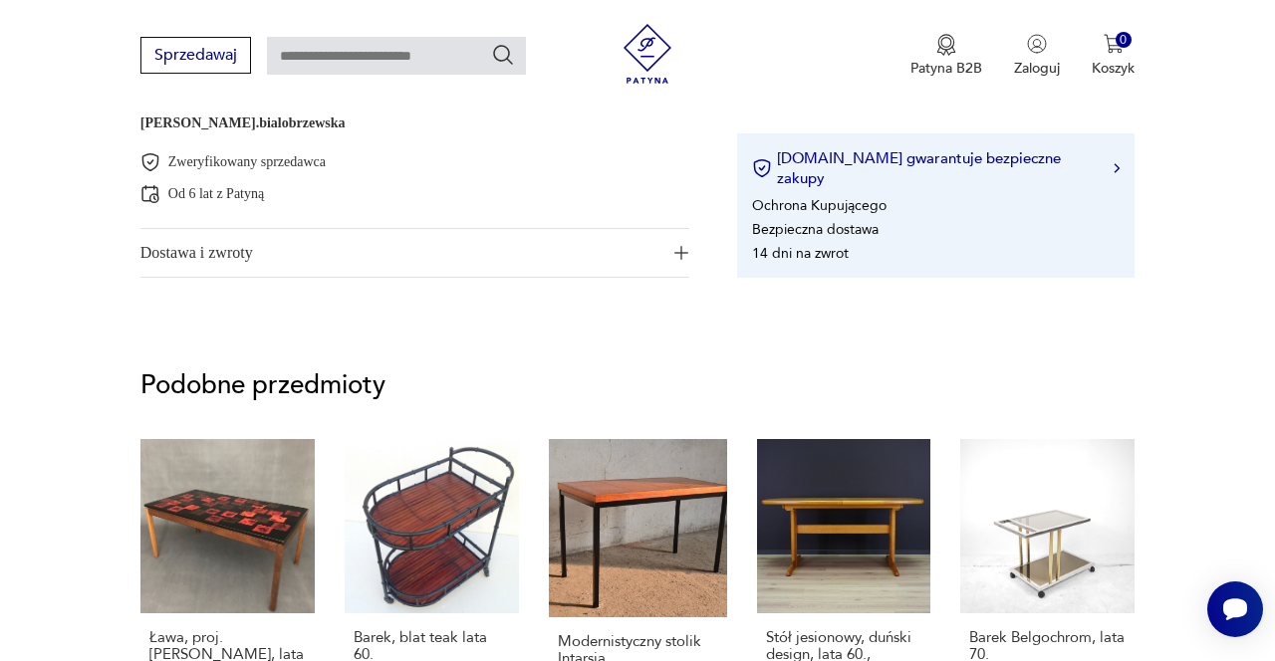
click at [245, 273] on span "Dostawa i zwroty" at bounding box center [401, 253] width 522 height 48
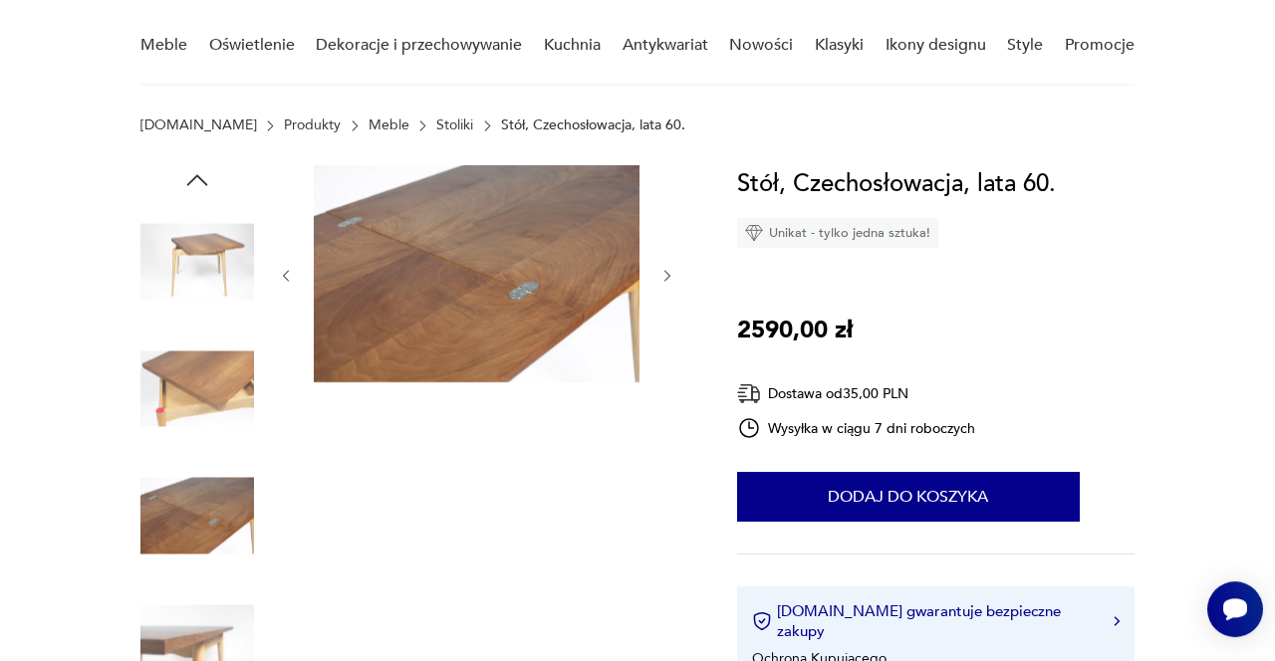
scroll to position [164, 0]
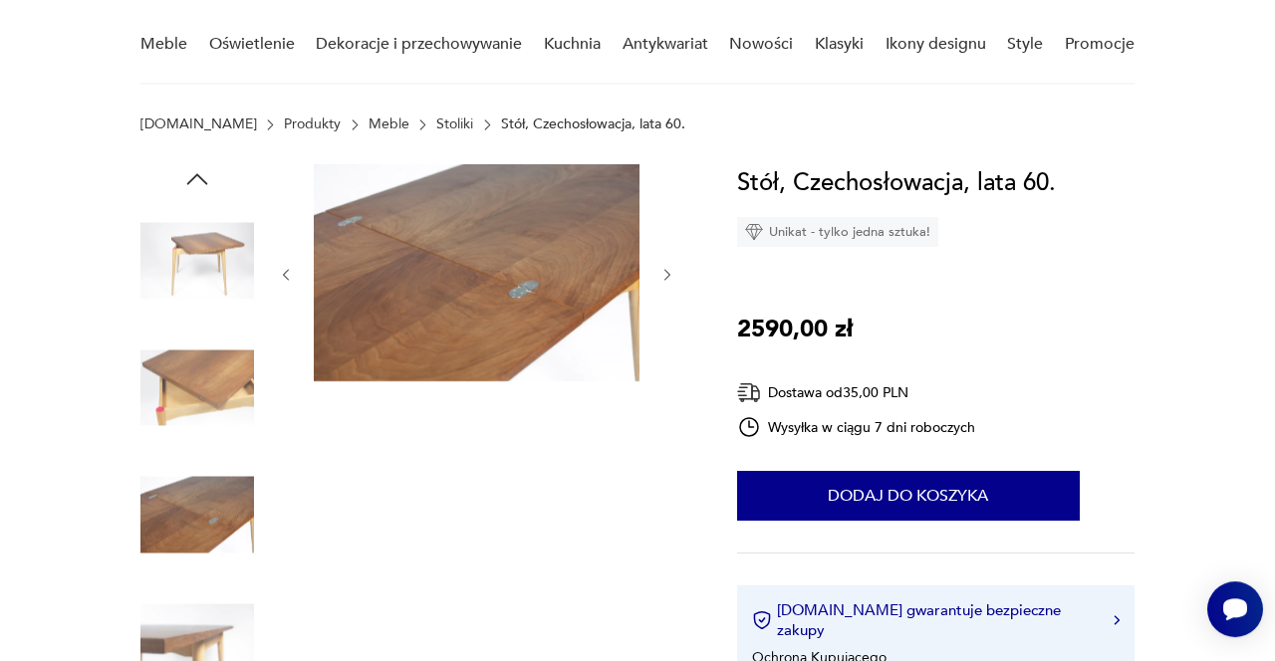
click at [176, 241] on img at bounding box center [197, 261] width 114 height 114
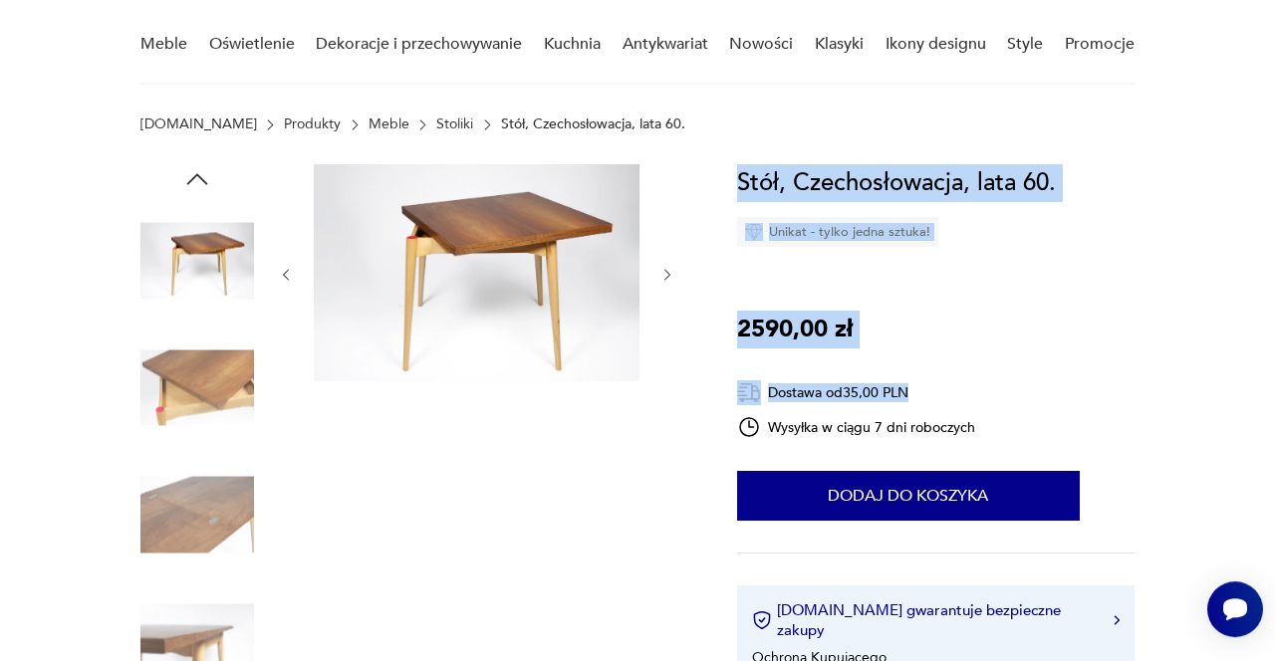
drag, startPoint x: 1074, startPoint y: 190, endPoint x: 718, endPoint y: 186, distance: 355.5
click at [895, 259] on div "Stół, Czechosłowacja, lata 60. Unikat - tylko jedna sztuka! 2590,00 zł Dostawa …" at bounding box center [935, 447] width 397 height 566
drag, startPoint x: 1070, startPoint y: 182, endPoint x: 738, endPoint y: 173, distance: 331.7
click at [738, 173] on div "Stół, Czechosłowacja, lata 60. Unikat - tylko jedna sztuka! 2590,00 zł Dostawa …" at bounding box center [935, 447] width 397 height 566
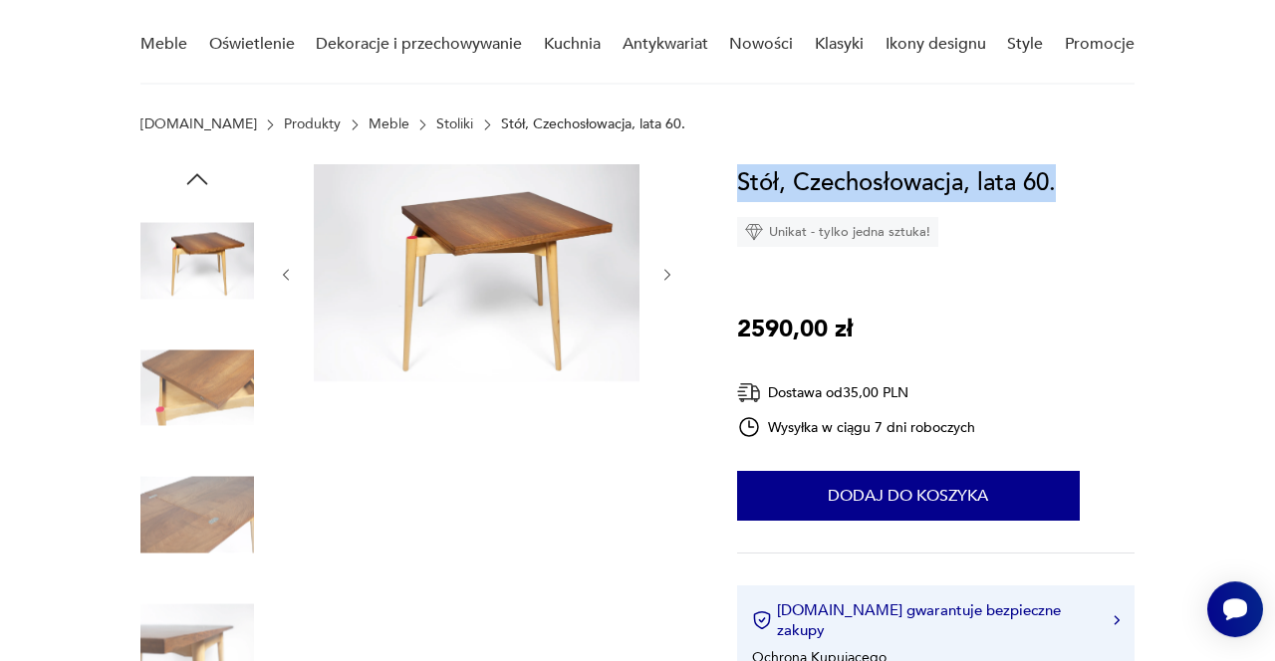
drag, startPoint x: 736, startPoint y: 181, endPoint x: 1053, endPoint y: 168, distance: 316.9
copy h1 "Stół, Czechosłowacja, lata 60"
